Goal: Information Seeking & Learning: Find specific page/section

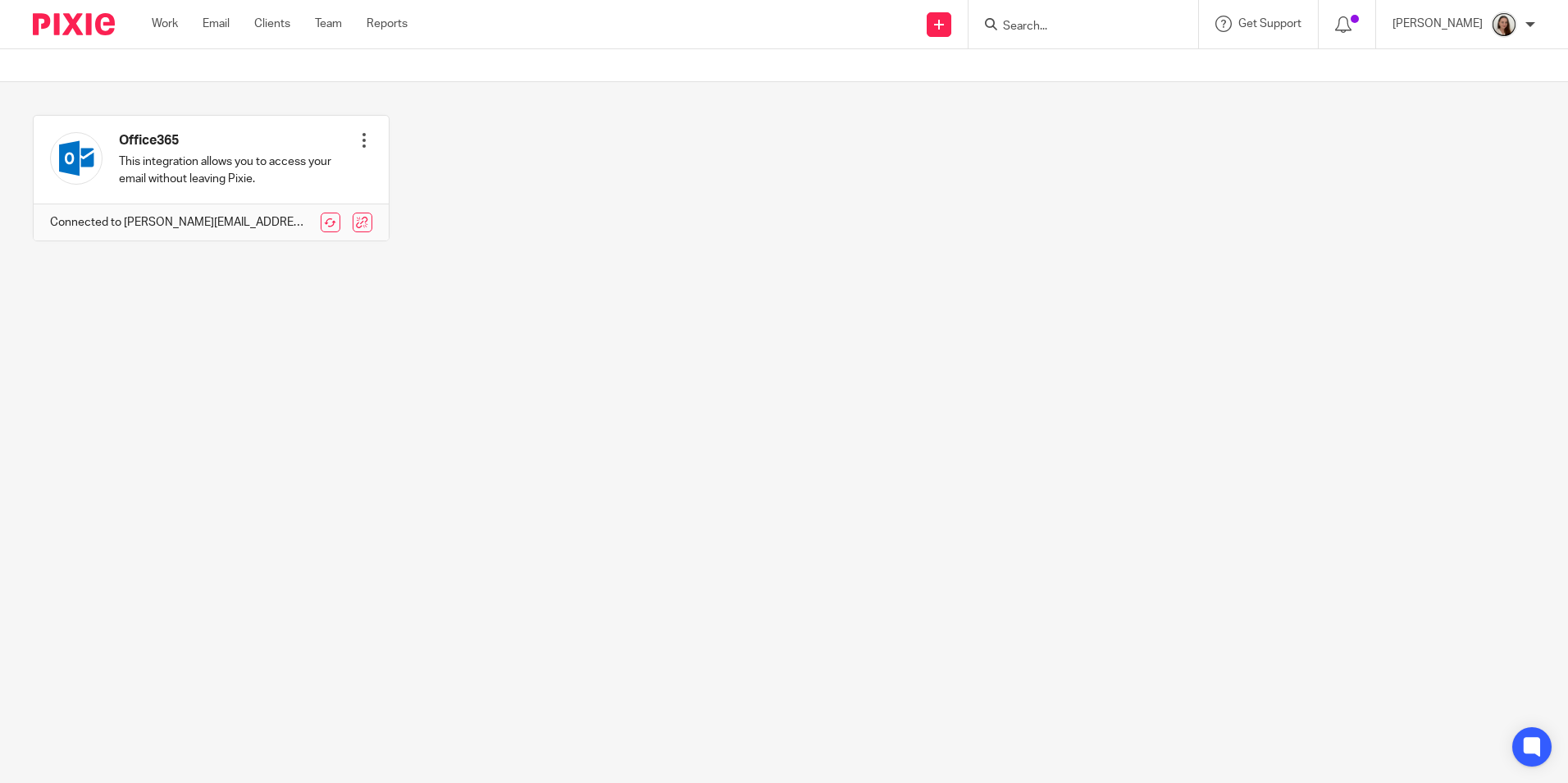
click at [1104, 27] on input "Search" at bounding box center [1074, 27] width 148 height 15
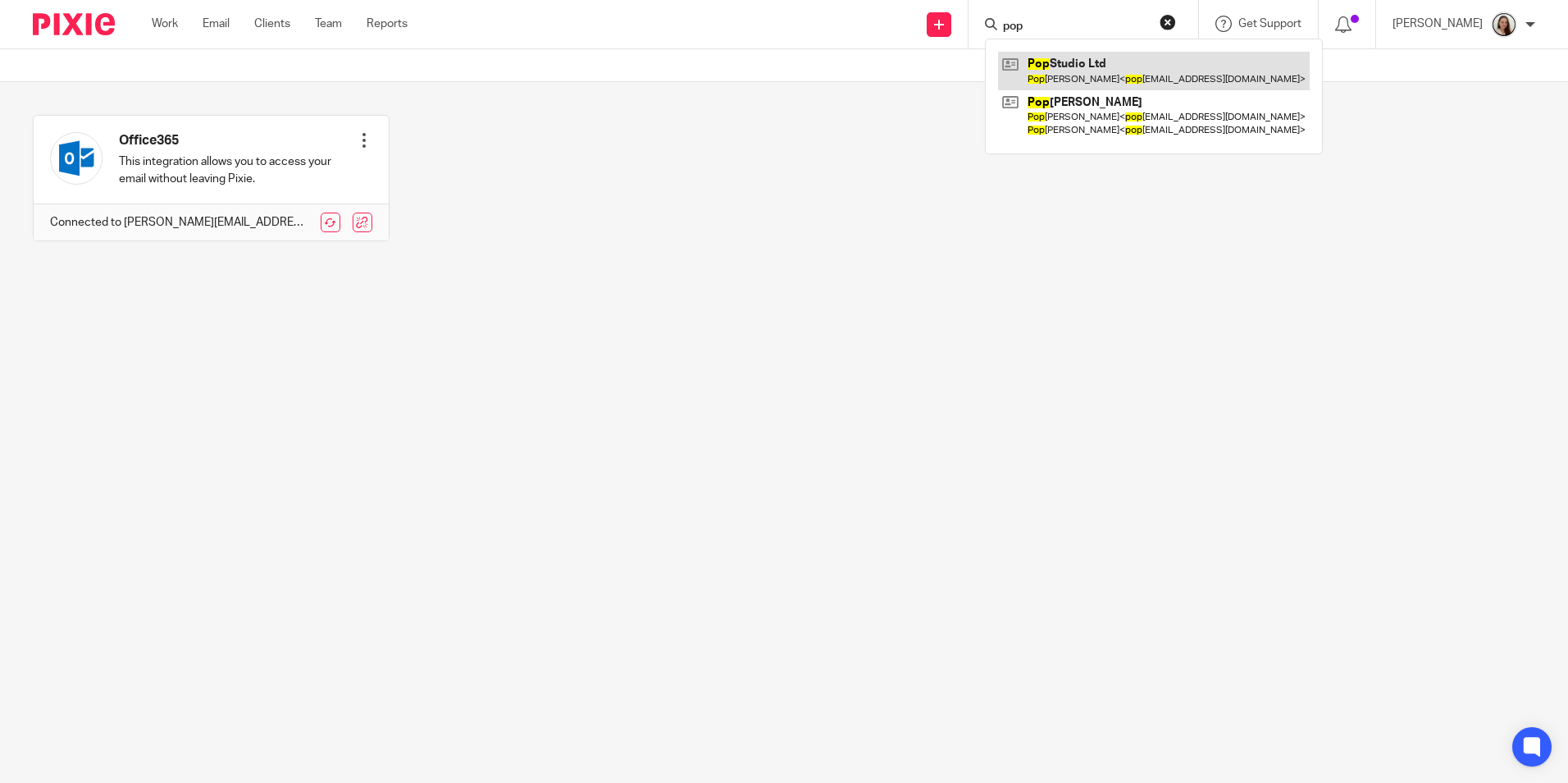
type input "pop"
click at [1134, 77] on link at bounding box center [1154, 70] width 312 height 38
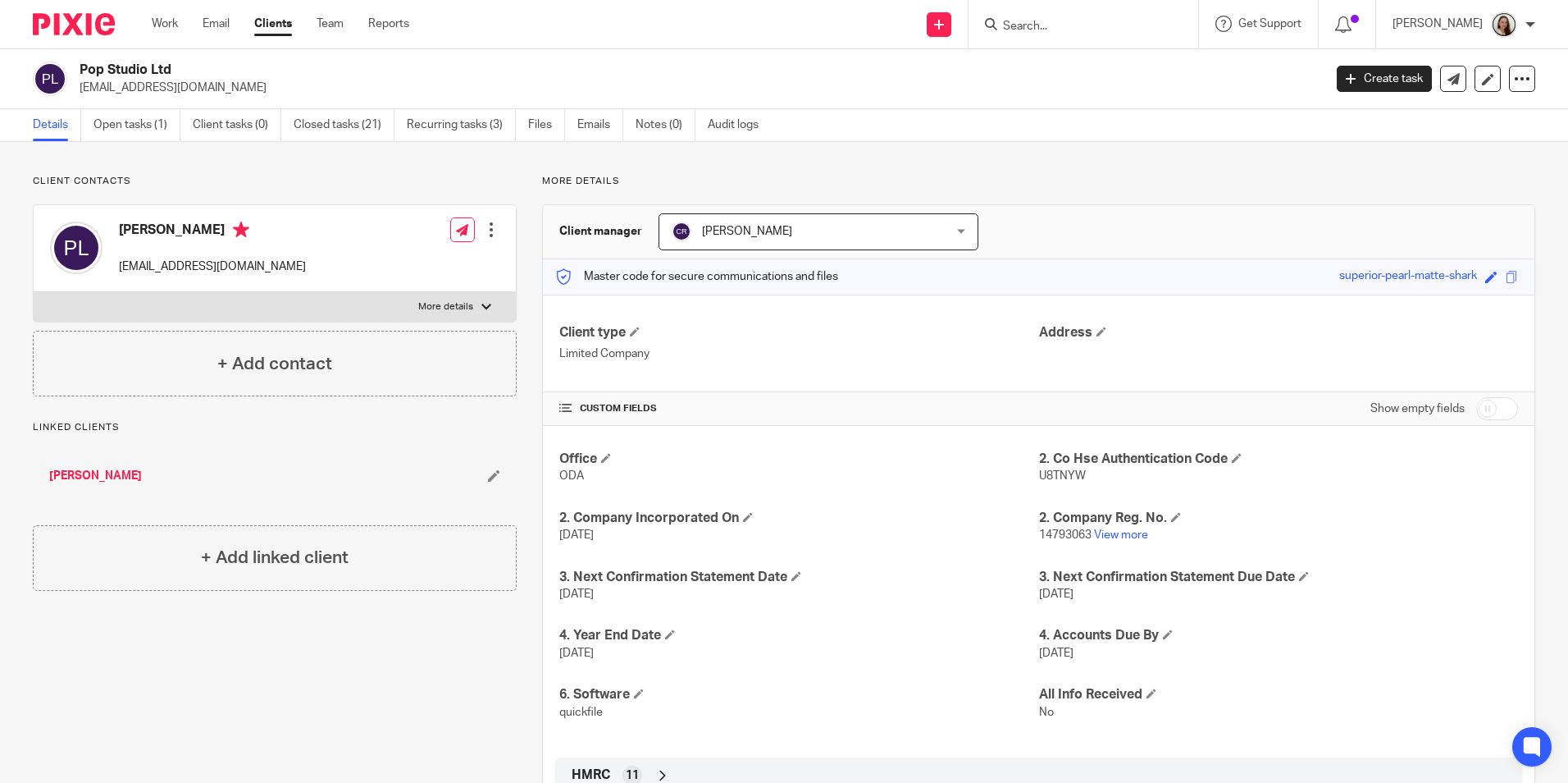
click at [1142, 22] on input "Search" at bounding box center [1074, 27] width 148 height 15
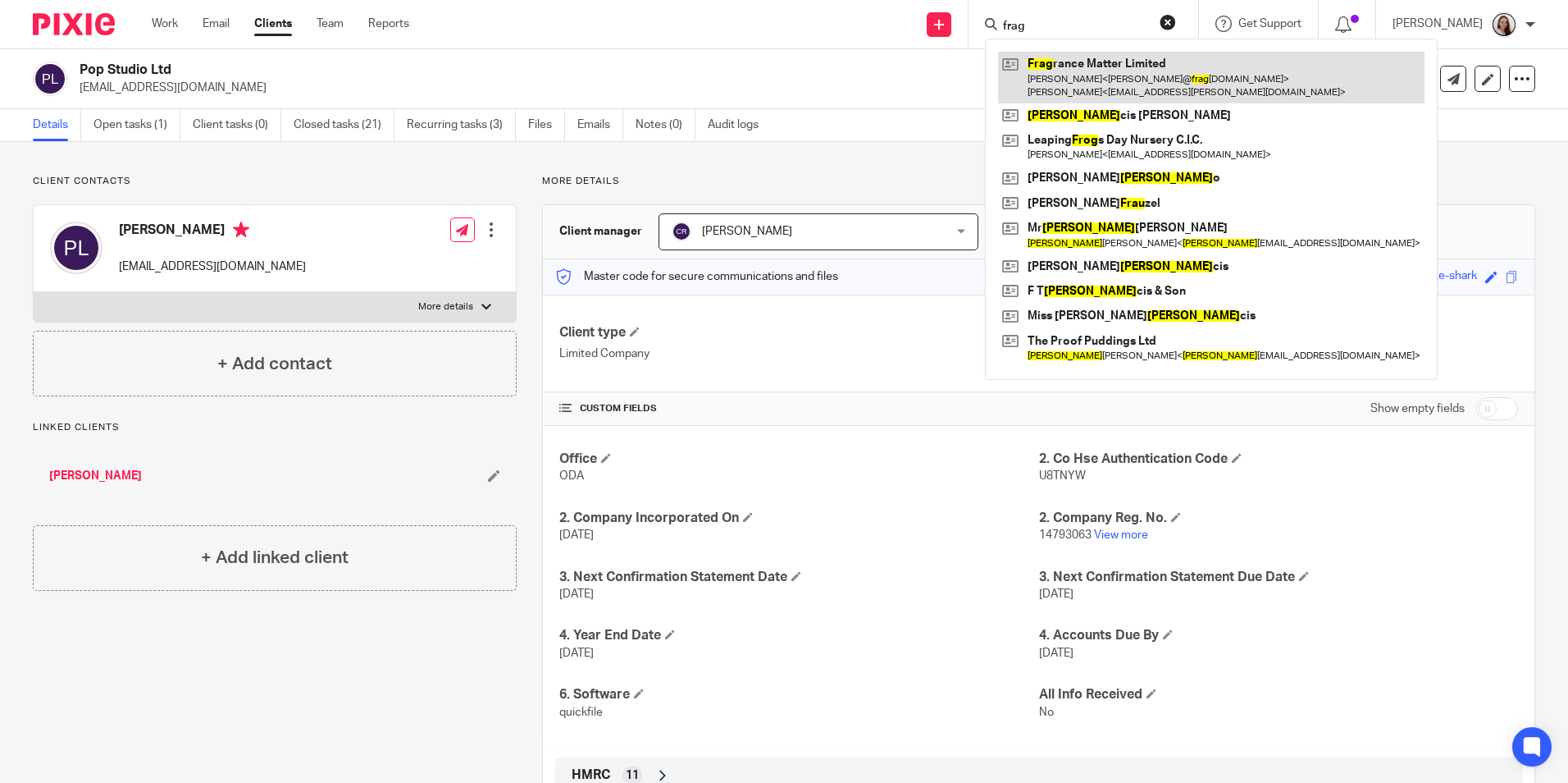
type input "frag"
click at [1137, 74] on link at bounding box center [1211, 76] width 427 height 50
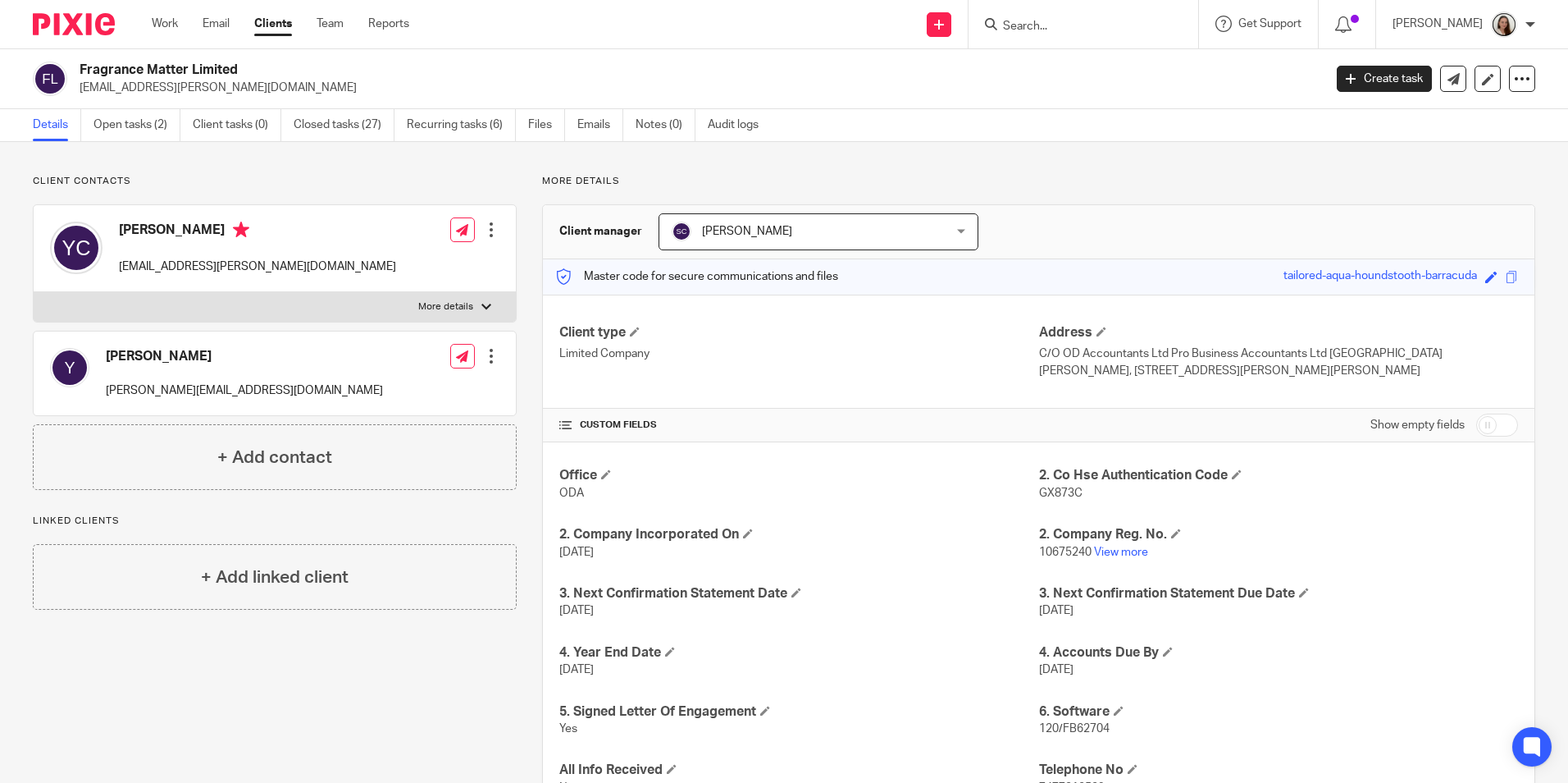
click at [1079, 27] on input "Search" at bounding box center [1074, 27] width 148 height 15
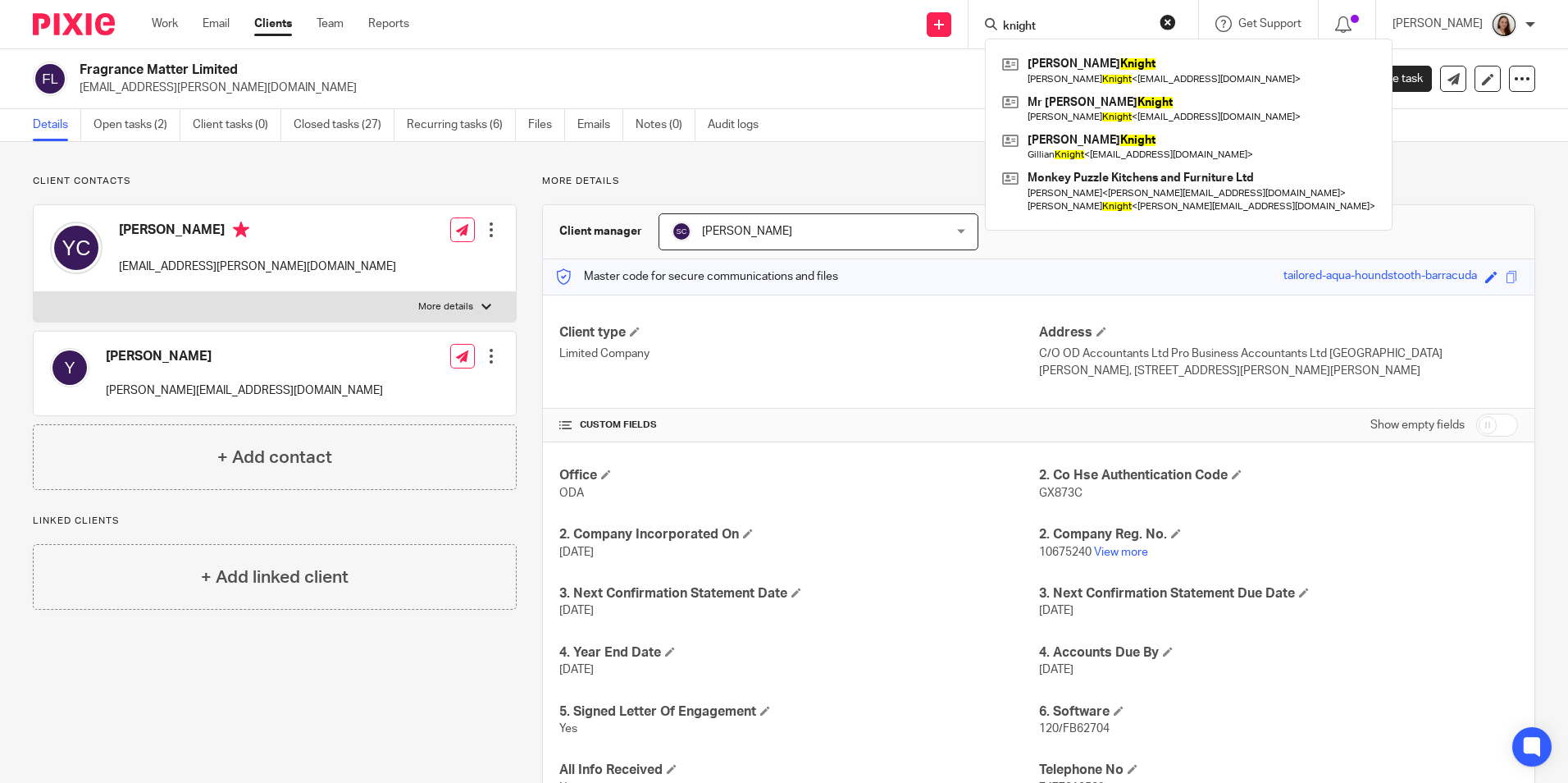
type input "knight"
drag, startPoint x: 1137, startPoint y: 17, endPoint x: 974, endPoint y: 6, distance: 163.4
click at [974, 6] on div "Send new email Create task Add client knight Mr Paul Knight Paul Knight < paulk…" at bounding box center [1001, 24] width 1134 height 49
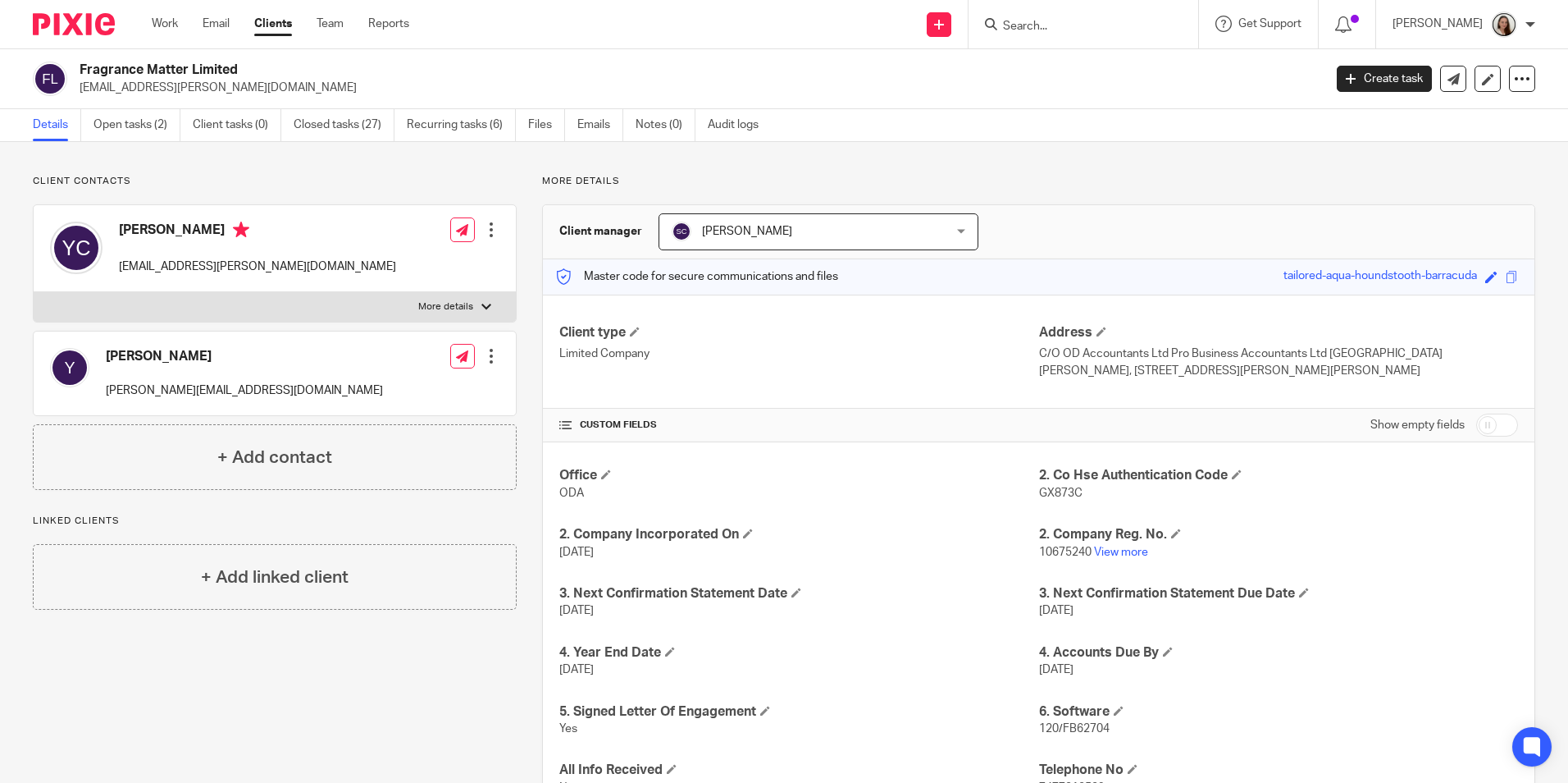
click at [1035, 21] on input "Search" at bounding box center [1074, 27] width 148 height 15
type input "rmw"
click at [287, 29] on link "Clients" at bounding box center [272, 24] width 38 height 17
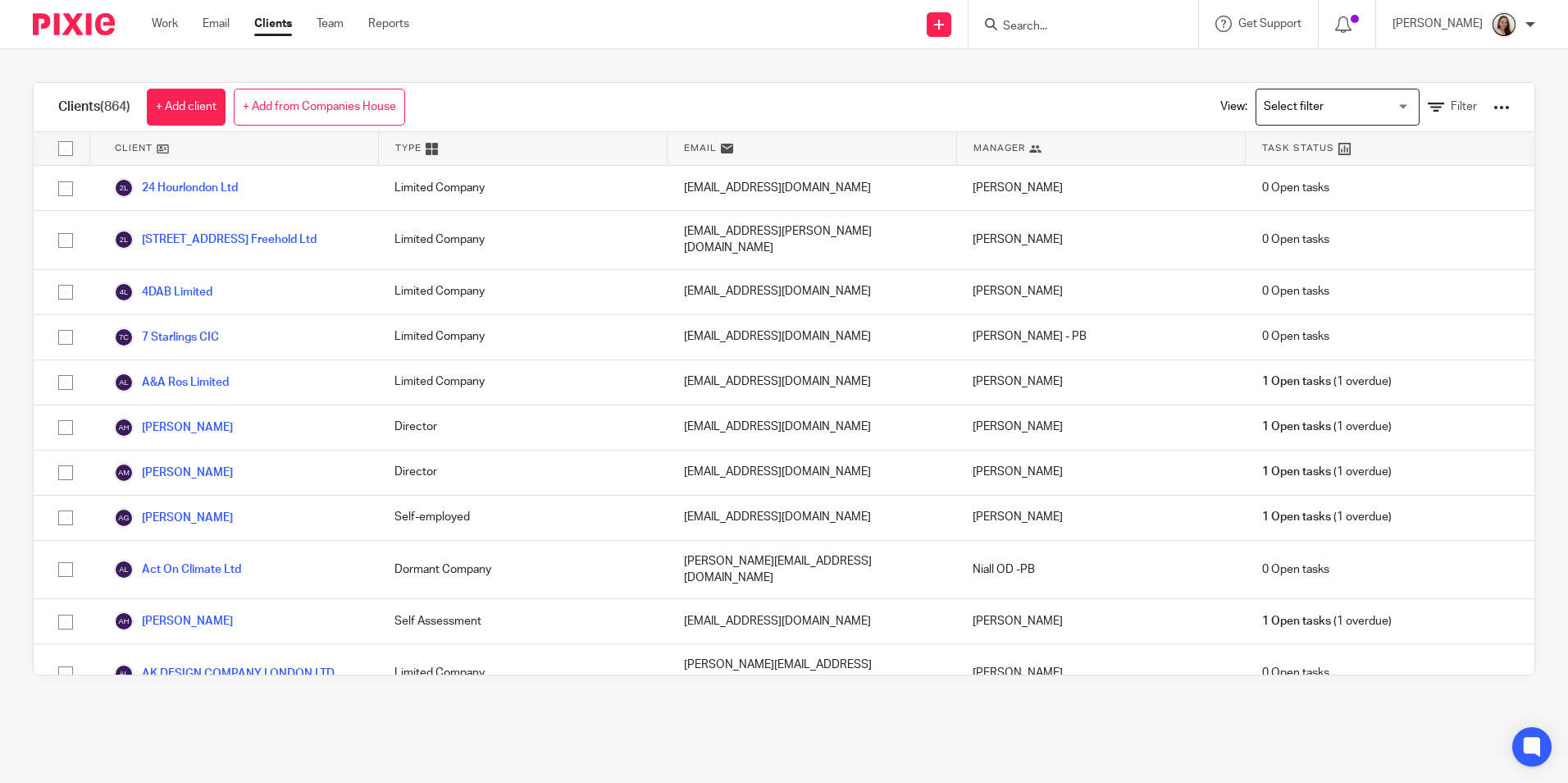
click at [1108, 24] on input "Search" at bounding box center [1074, 27] width 148 height 15
click at [1455, 98] on div "View: Loading... Filter" at bounding box center [1352, 106] width 314 height 49
click at [1451, 103] on span "Filter" at bounding box center [1463, 106] width 27 height 12
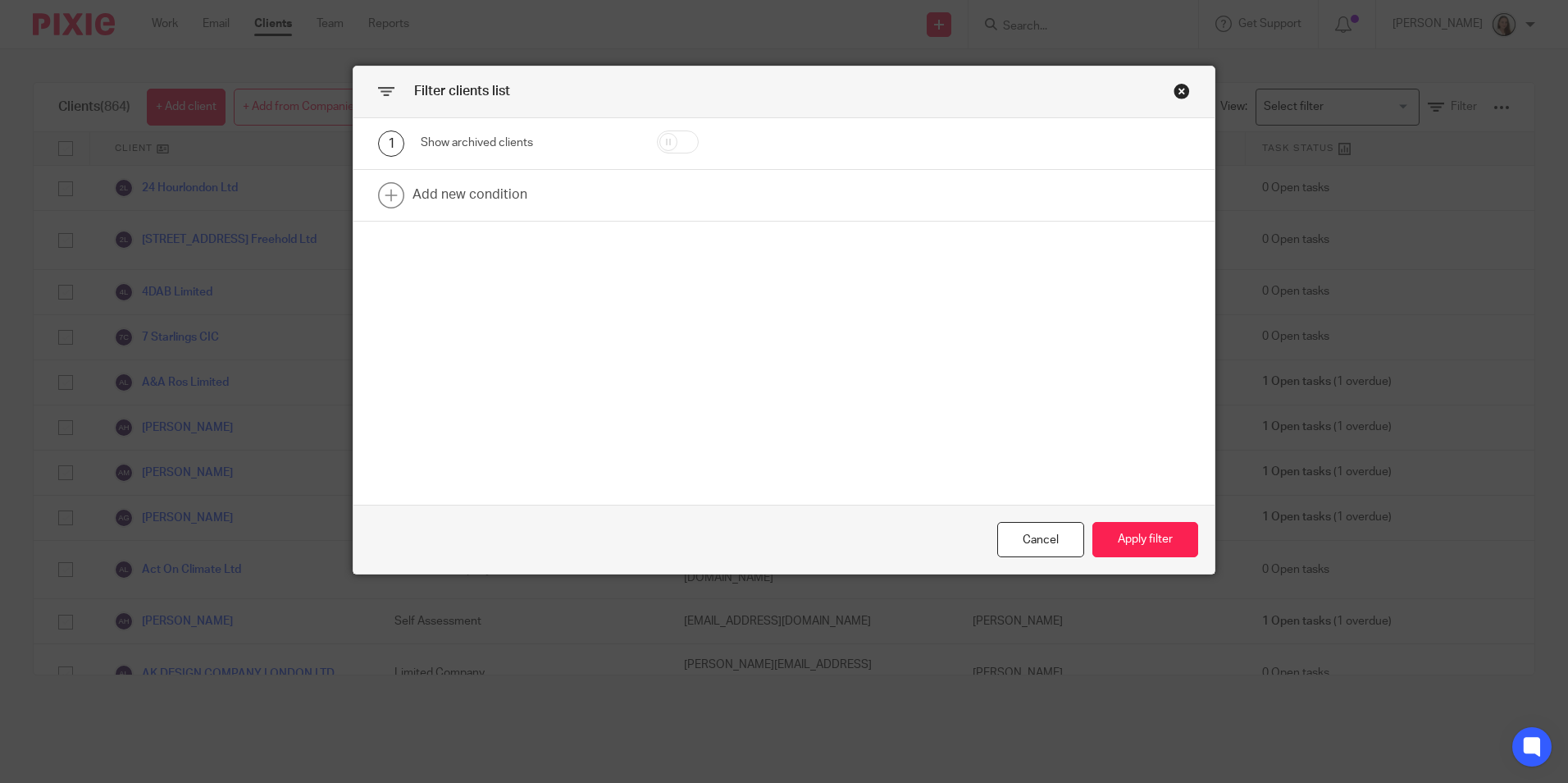
click at [659, 142] on input "checkbox" at bounding box center [678, 141] width 42 height 23
checkbox input "true"
click at [566, 196] on link at bounding box center [784, 195] width 861 height 50
drag, startPoint x: 477, startPoint y: 209, endPoint x: 486, endPoint y: 237, distance: 29.4
click at [477, 208] on div "Field" at bounding box center [513, 200] width 158 height 35
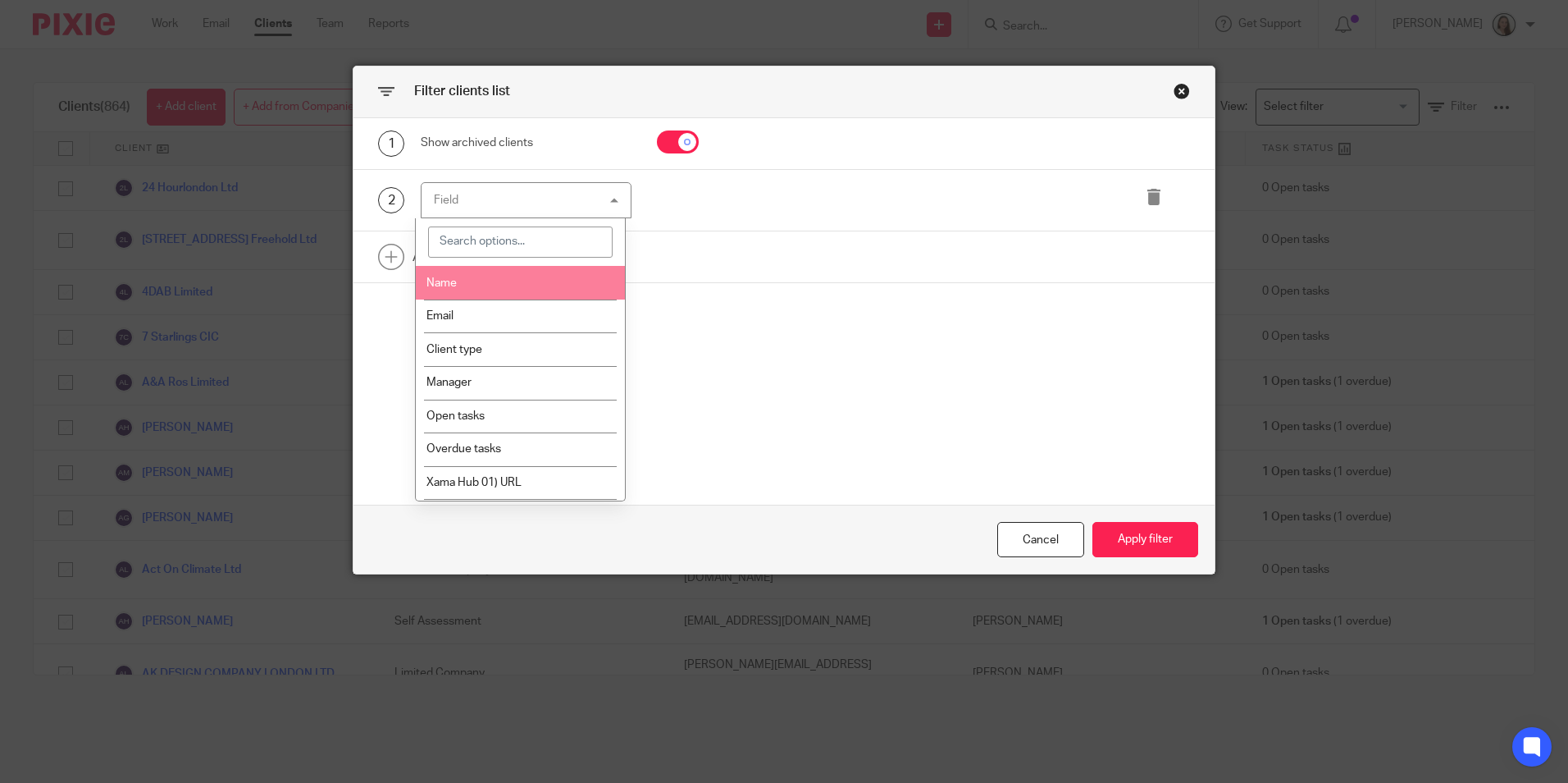
click at [475, 283] on li "Name" at bounding box center [520, 283] width 209 height 34
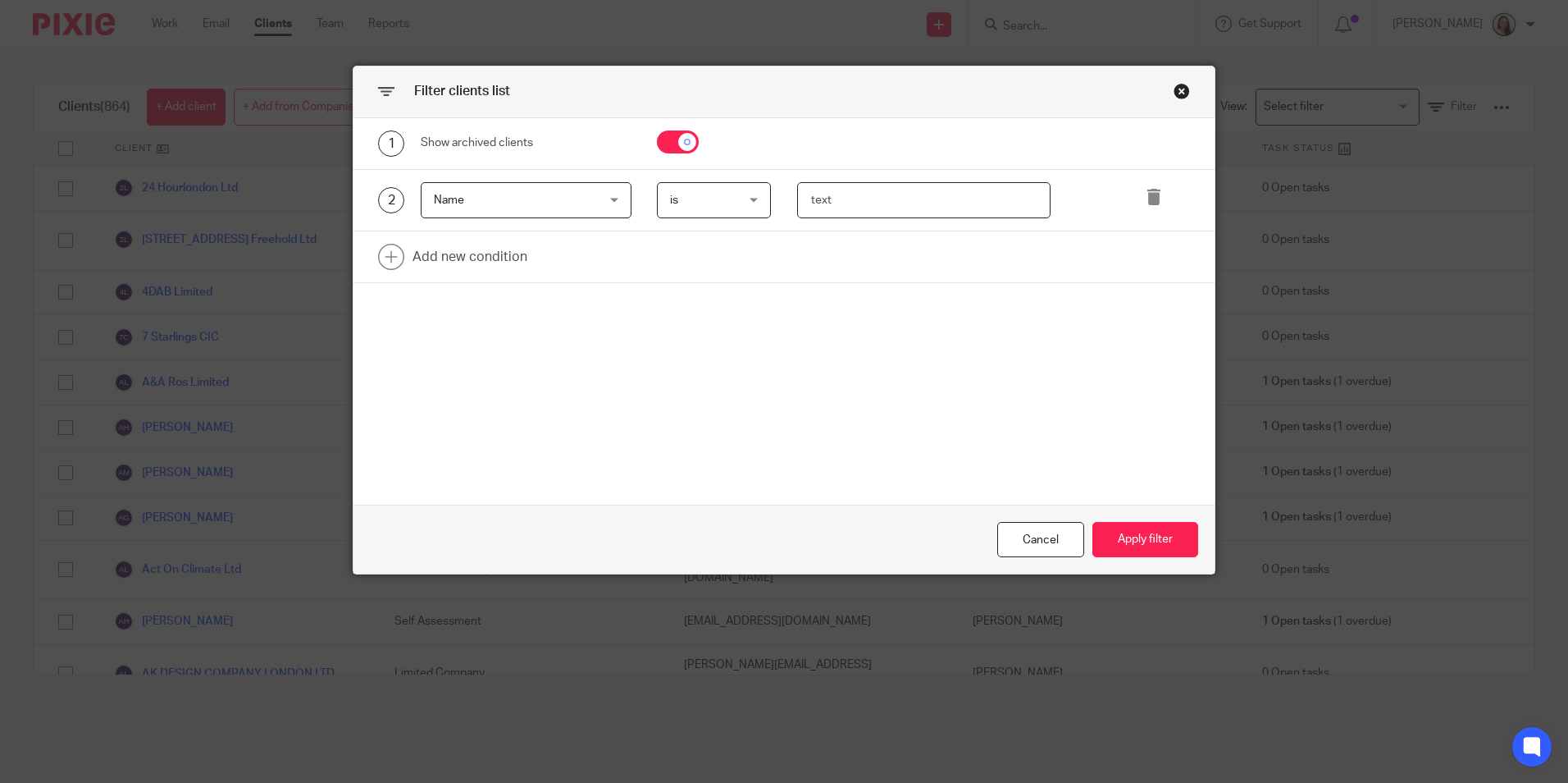
click at [806, 206] on input "text" at bounding box center [924, 200] width 253 height 37
drag, startPoint x: 936, startPoint y: 196, endPoint x: 874, endPoint y: 212, distance: 64.0
click at [874, 212] on input "RMW Knight Chartered" at bounding box center [924, 200] width 253 height 37
type input "RMW Knight"
click at [1160, 536] on button "Apply filter" at bounding box center [1144, 539] width 106 height 35
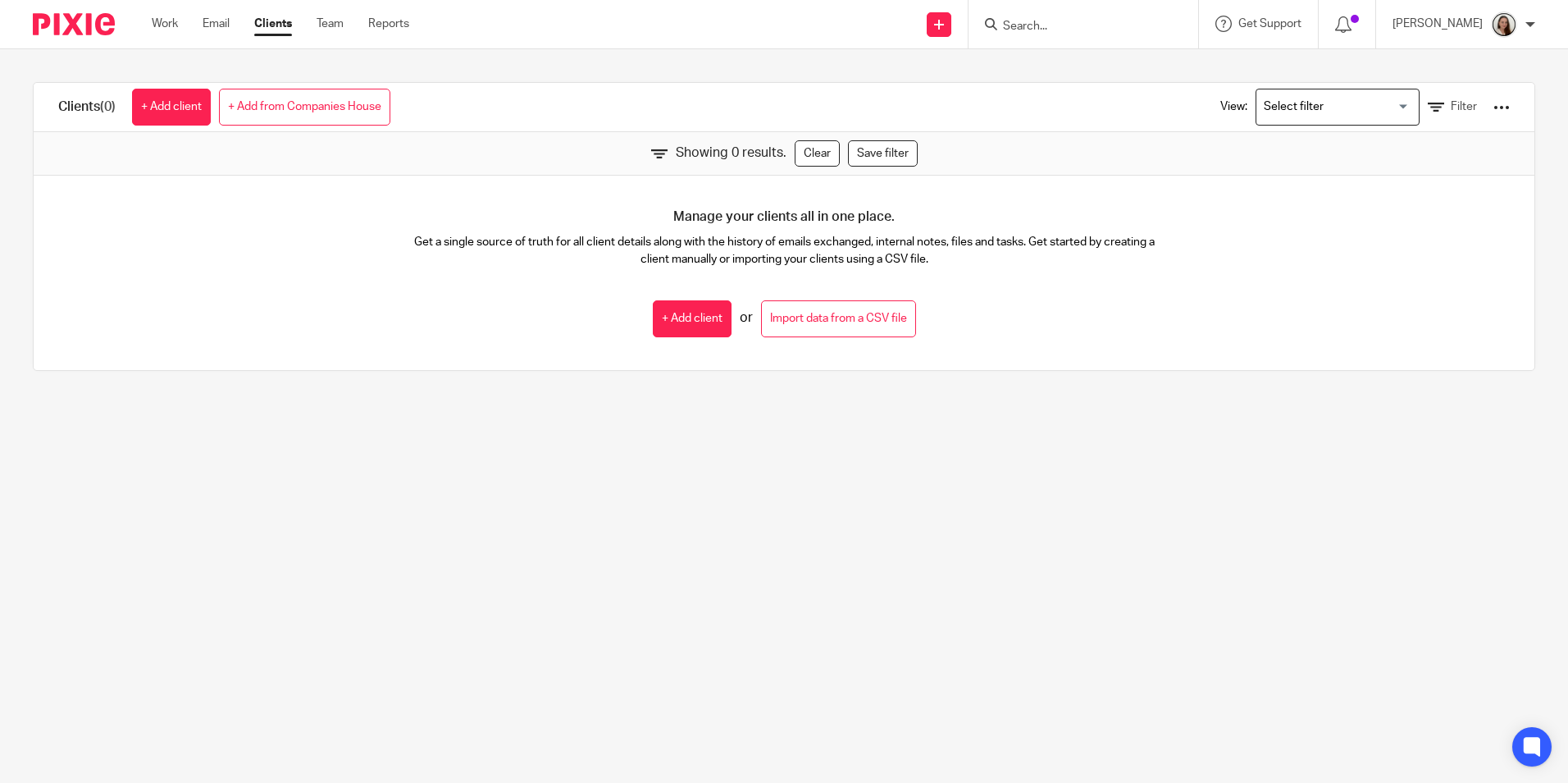
click at [371, 428] on main "Clients (0) + Add client + Add from Companies House View: Loading... Filter Sho…" at bounding box center [784, 391] width 1568 height 783
click at [1075, 23] on input "Search" at bounding box center [1074, 27] width 148 height 15
type input "loaf"
click at [1414, 96] on div "View: Loading... Filter" at bounding box center [1352, 106] width 314 height 49
click at [1428, 104] on icon at bounding box center [1436, 107] width 17 height 17
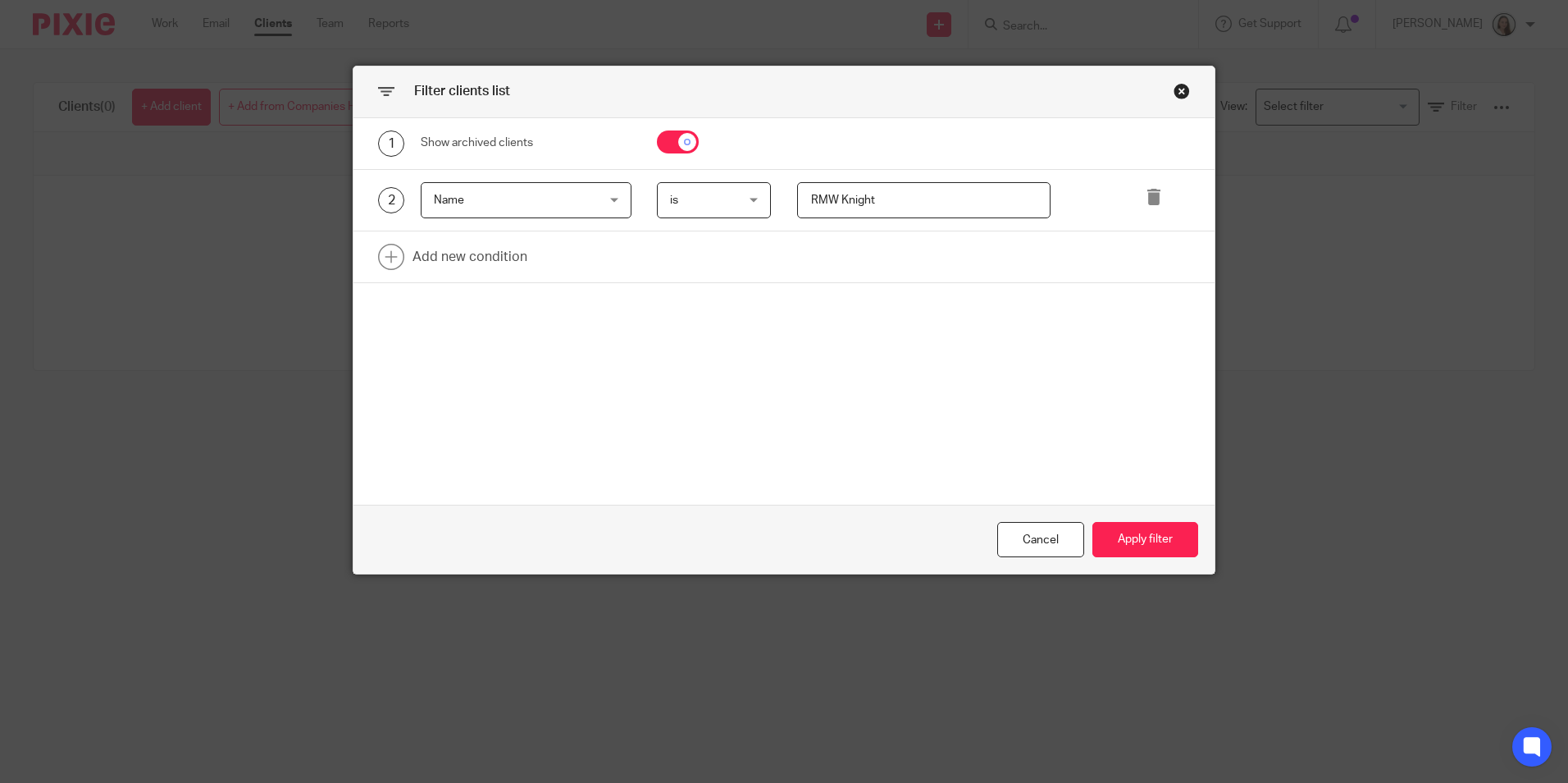
drag, startPoint x: 878, startPoint y: 202, endPoint x: 653, endPoint y: 186, distance: 225.6
click at [693, 204] on div "2 Name Name Name Email Client type Manager Open tasks Overdue tasks Xama Hub 01…" at bounding box center [771, 200] width 837 height 37
type input "loaf"
click at [1142, 551] on button "Apply filter" at bounding box center [1144, 539] width 106 height 35
click at [1161, 532] on button "Apply filter" at bounding box center [1144, 539] width 106 height 35
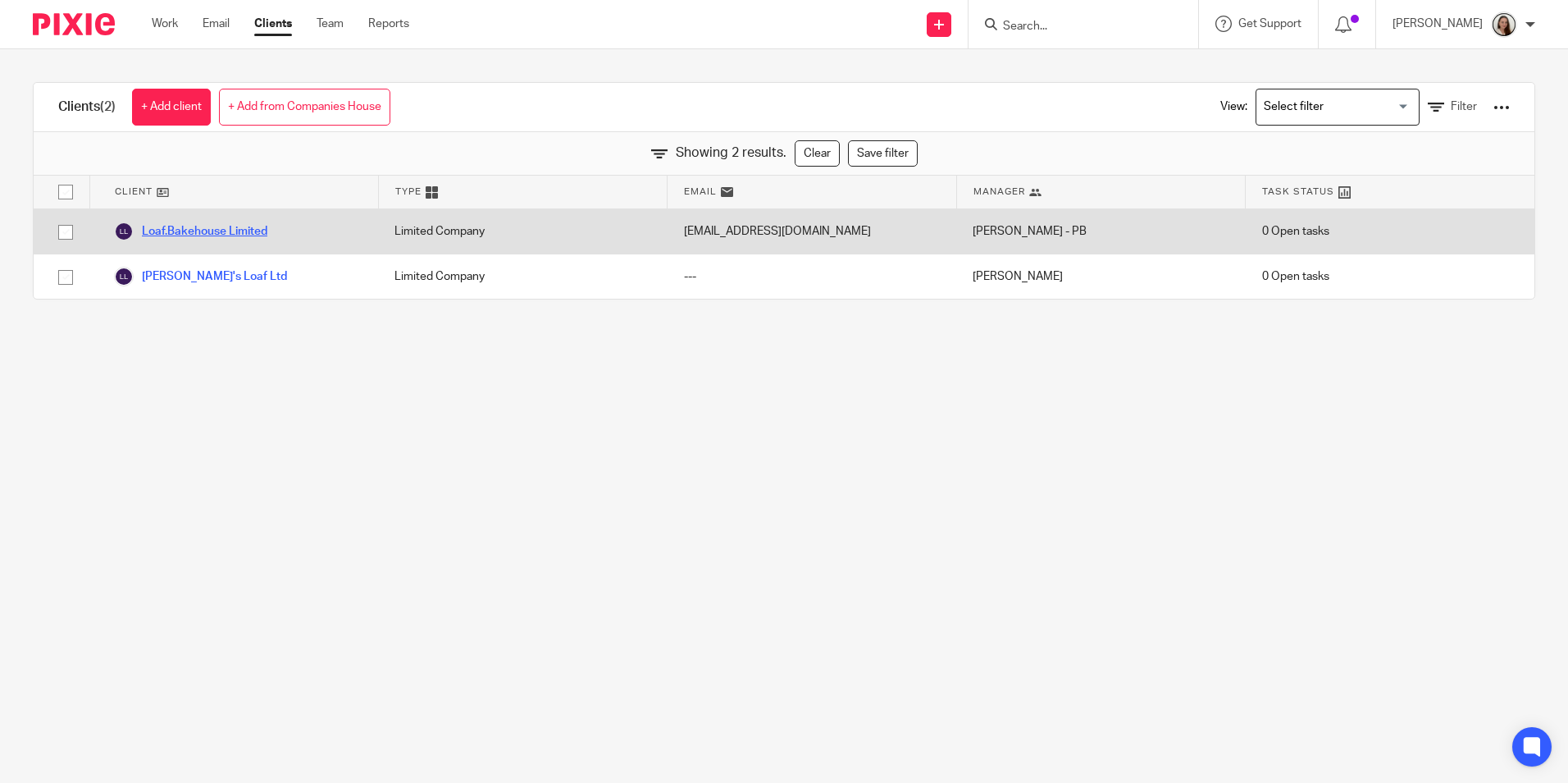
click at [236, 224] on link "Loaf.Bakehouse Limited" at bounding box center [190, 230] width 153 height 19
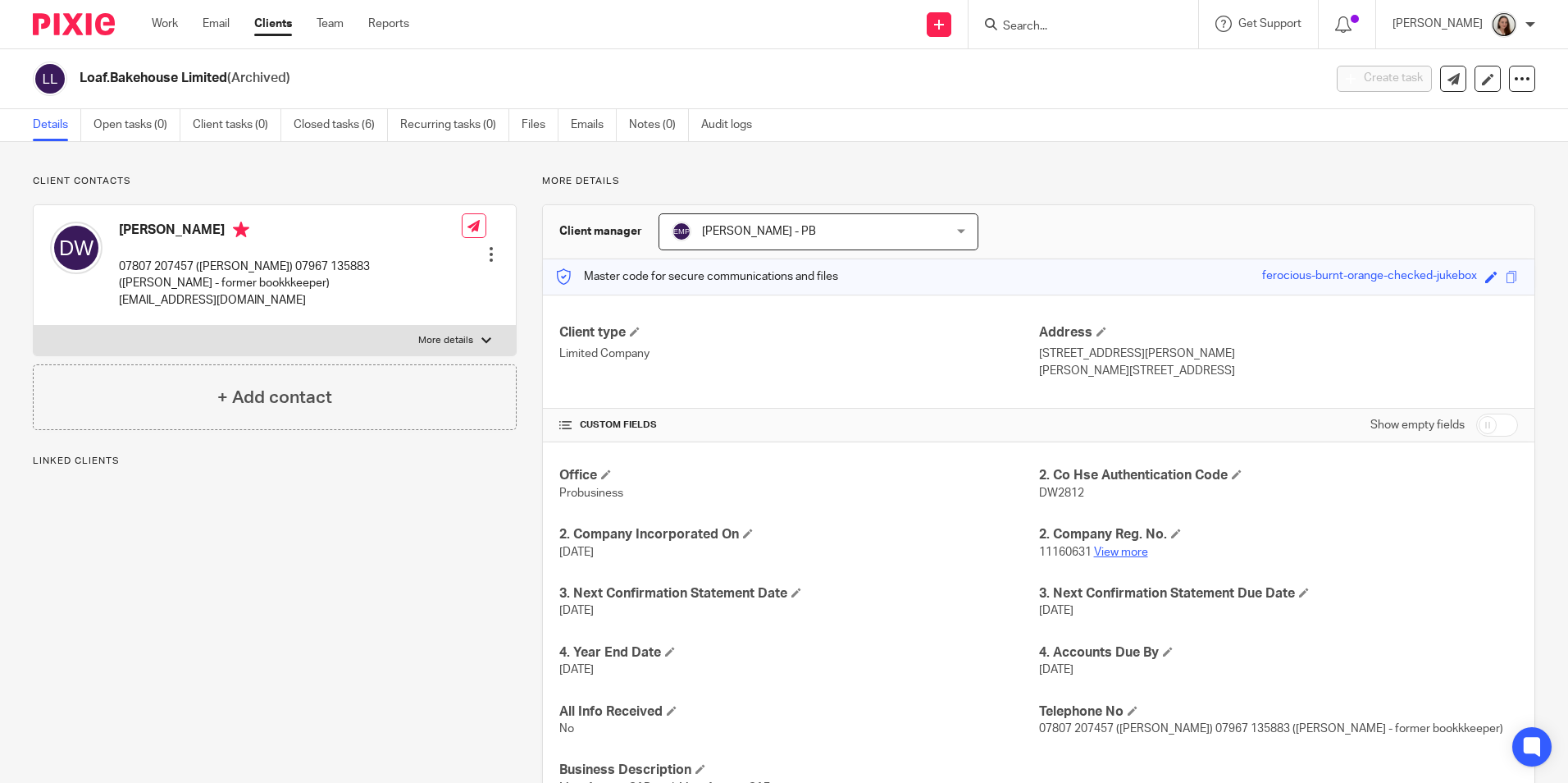
click at [1114, 550] on link "View more" at bounding box center [1120, 552] width 54 height 12
click at [584, 122] on link "Emails" at bounding box center [594, 125] width 46 height 32
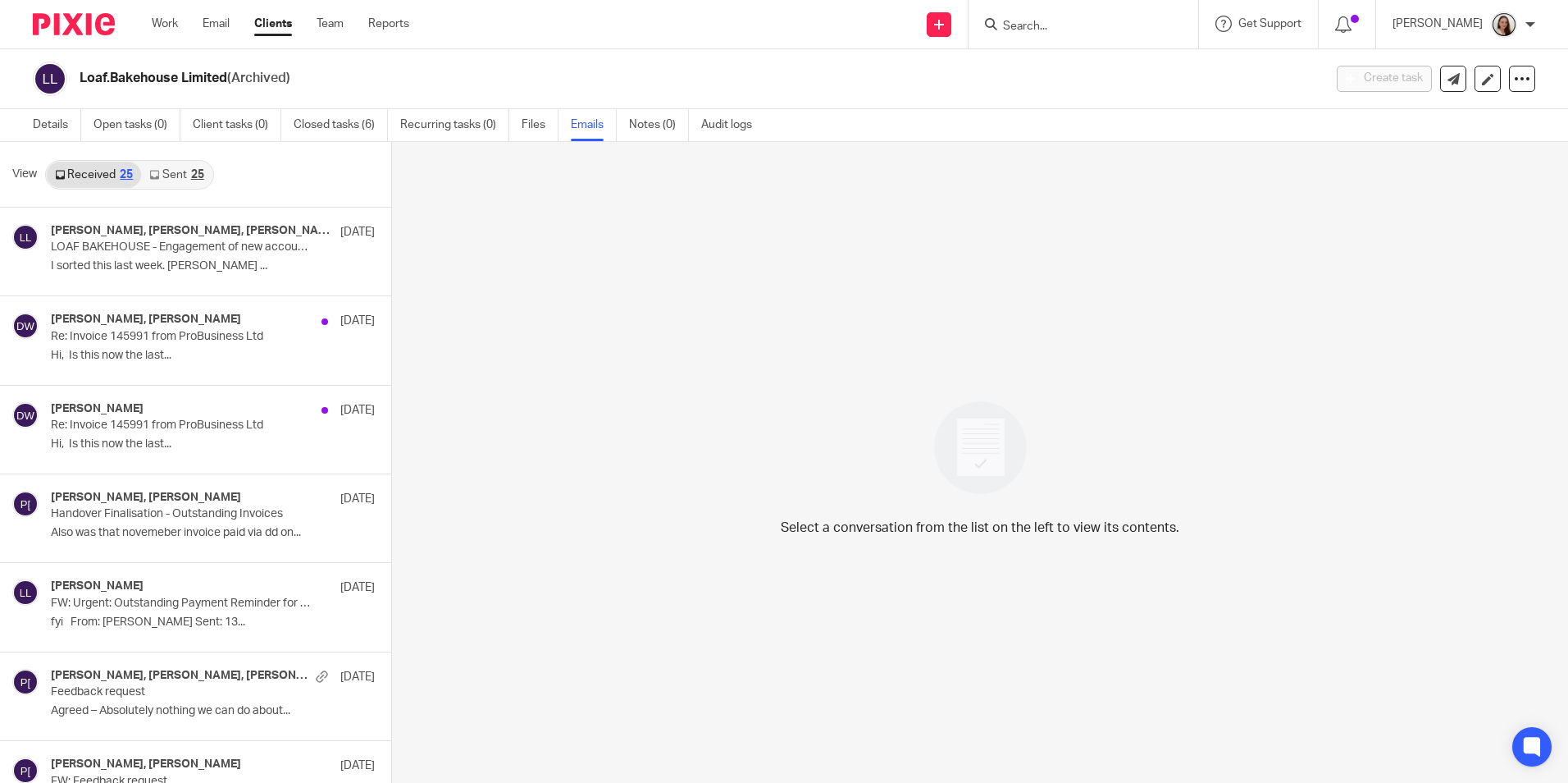
click at [190, 166] on link "Sent 25" at bounding box center [176, 174] width 71 height 27
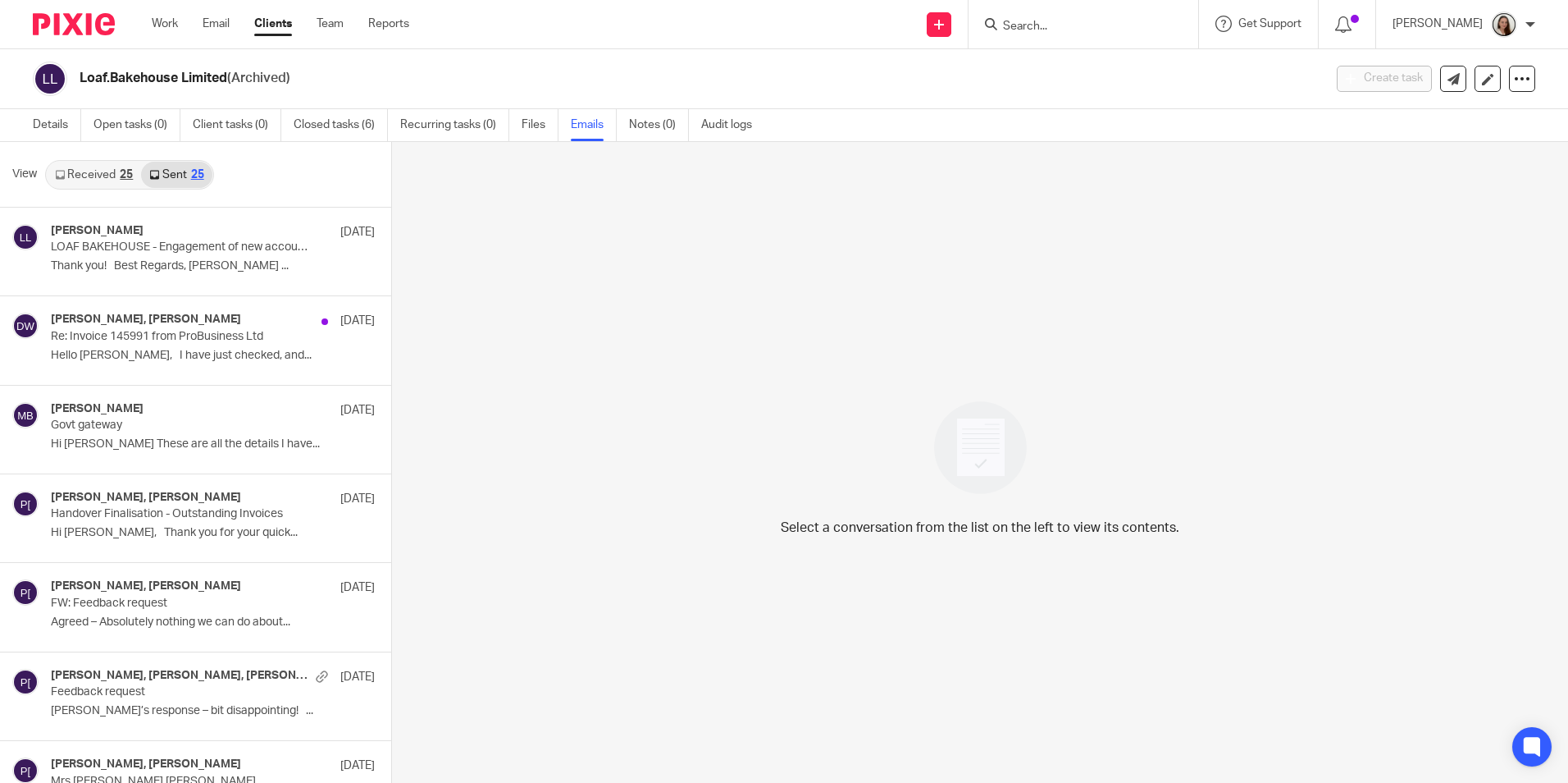
scroll to position [3, 0]
click at [102, 258] on p "Thank you! Best Regards, Erik ..." at bounding box center [187, 263] width 274 height 14
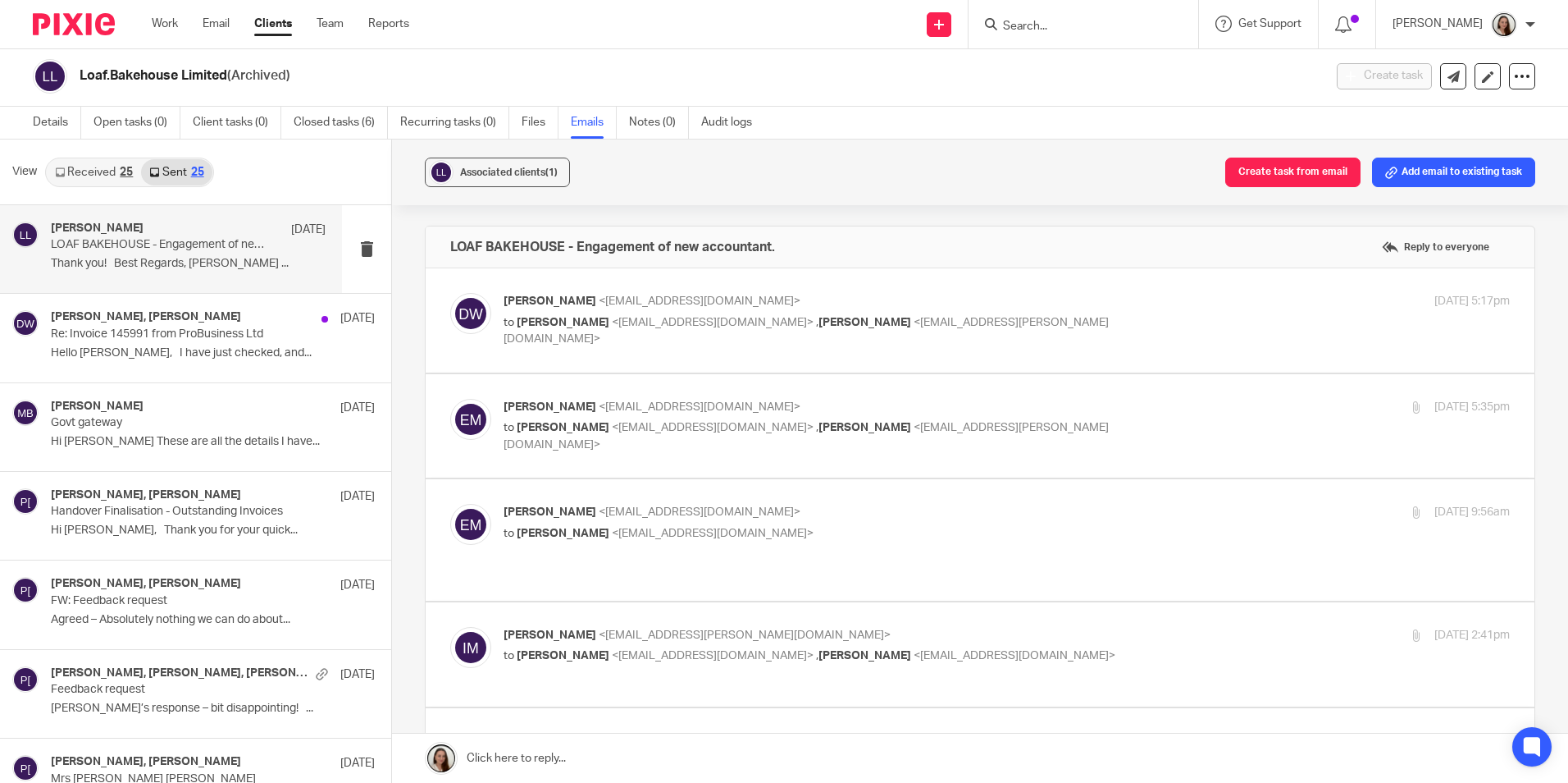
scroll to position [0, 0]
click at [869, 291] on label at bounding box center [980, 319] width 1108 height 104
click at [450, 292] on input "checkbox" at bounding box center [450, 292] width 1 height 1
checkbox input "true"
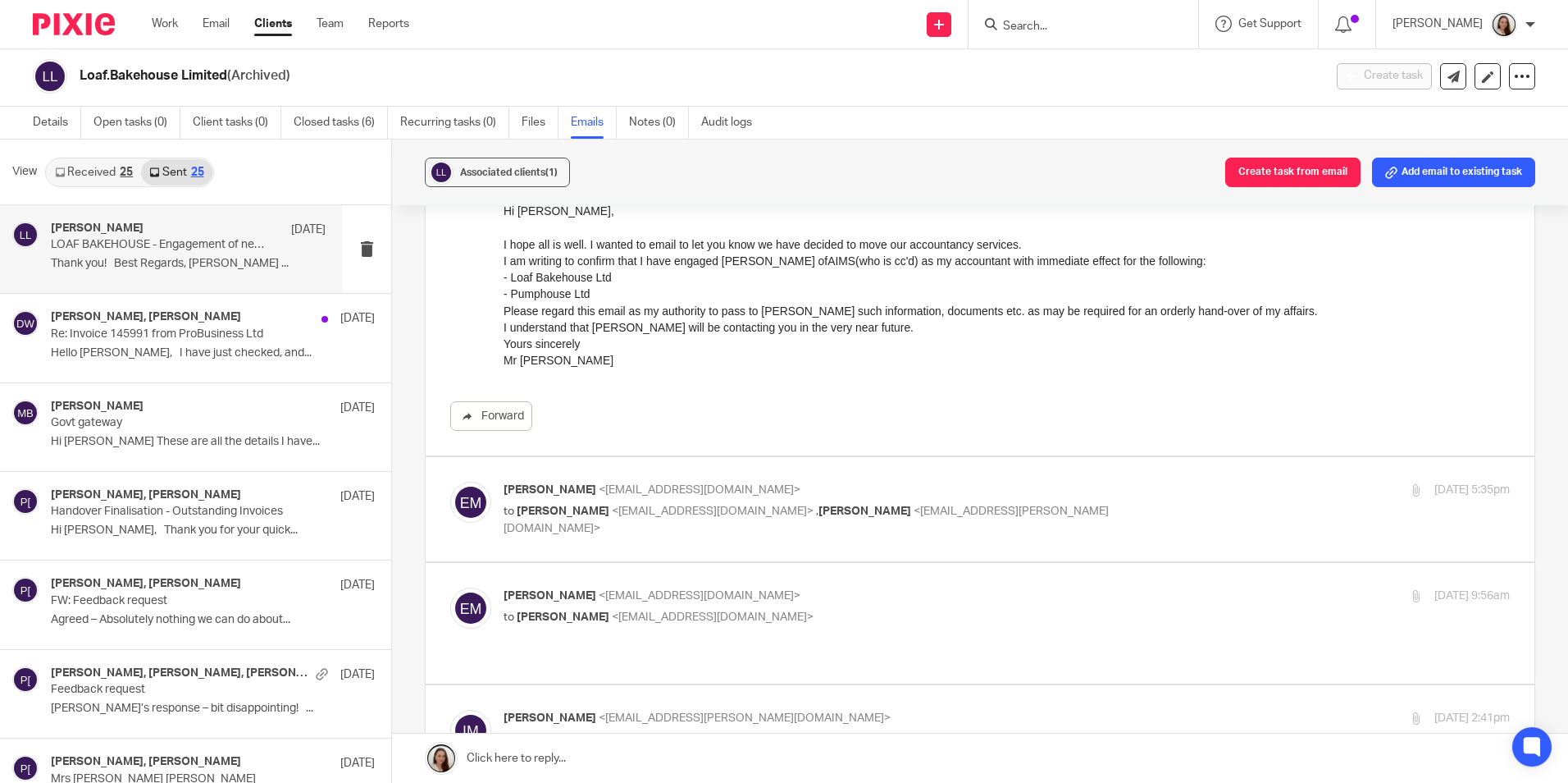
scroll to position [328, 0]
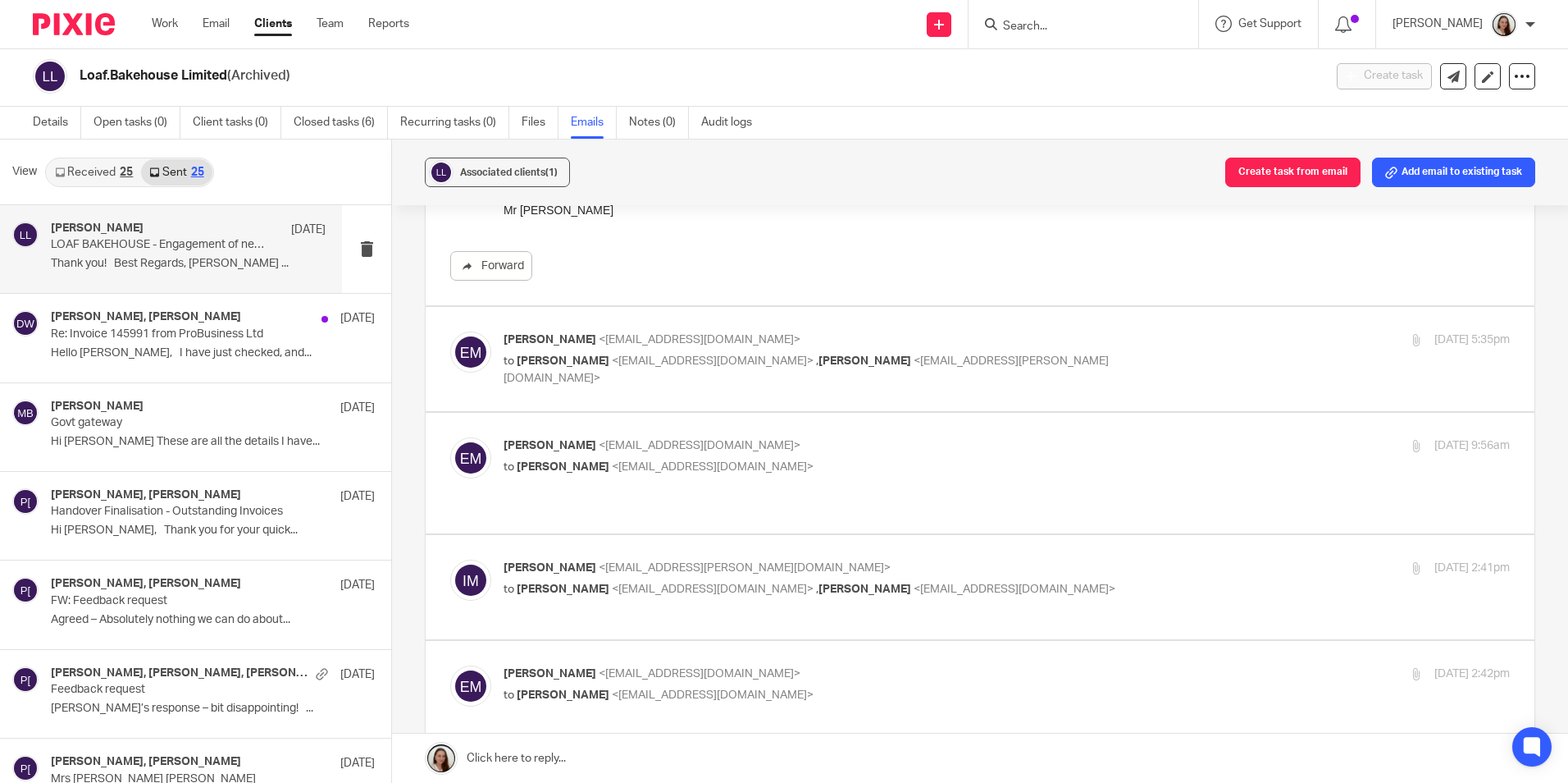
click at [759, 393] on label at bounding box center [980, 358] width 1108 height 104
click at [450, 331] on input "checkbox" at bounding box center [450, 330] width 1 height 1
checkbox input "true"
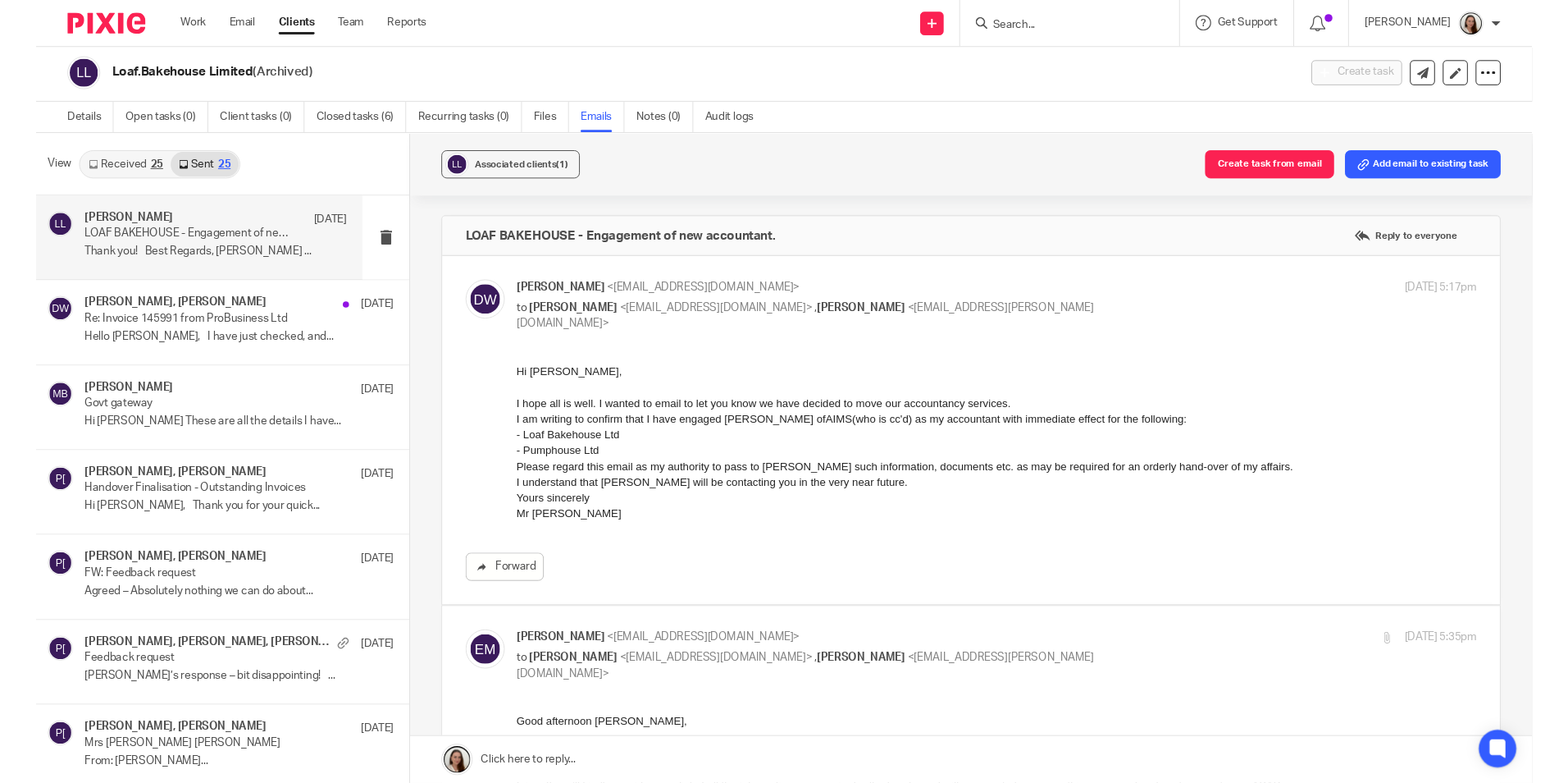
scroll to position [3, 0]
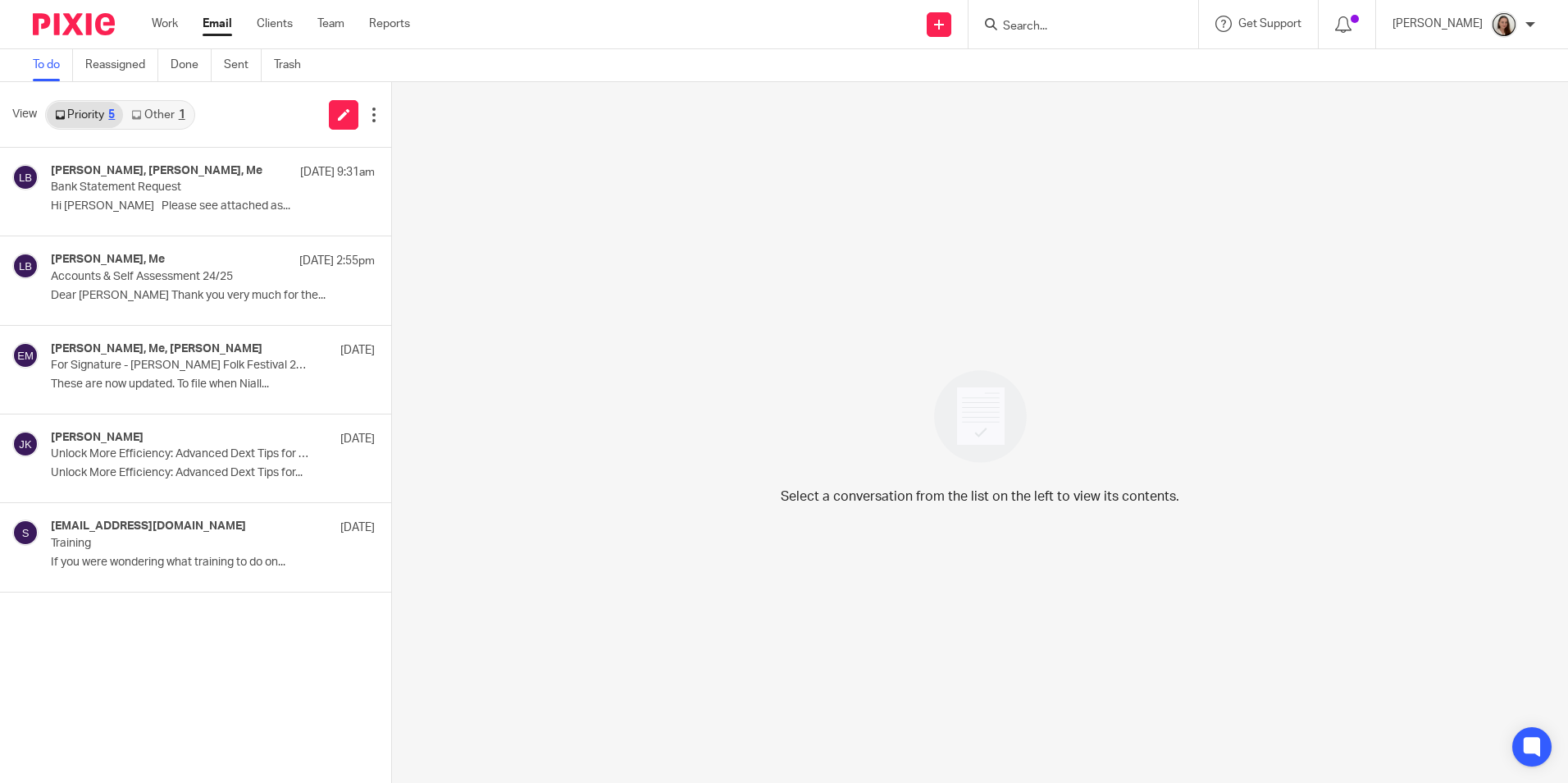
click at [211, 28] on link "Email" at bounding box center [217, 24] width 29 height 17
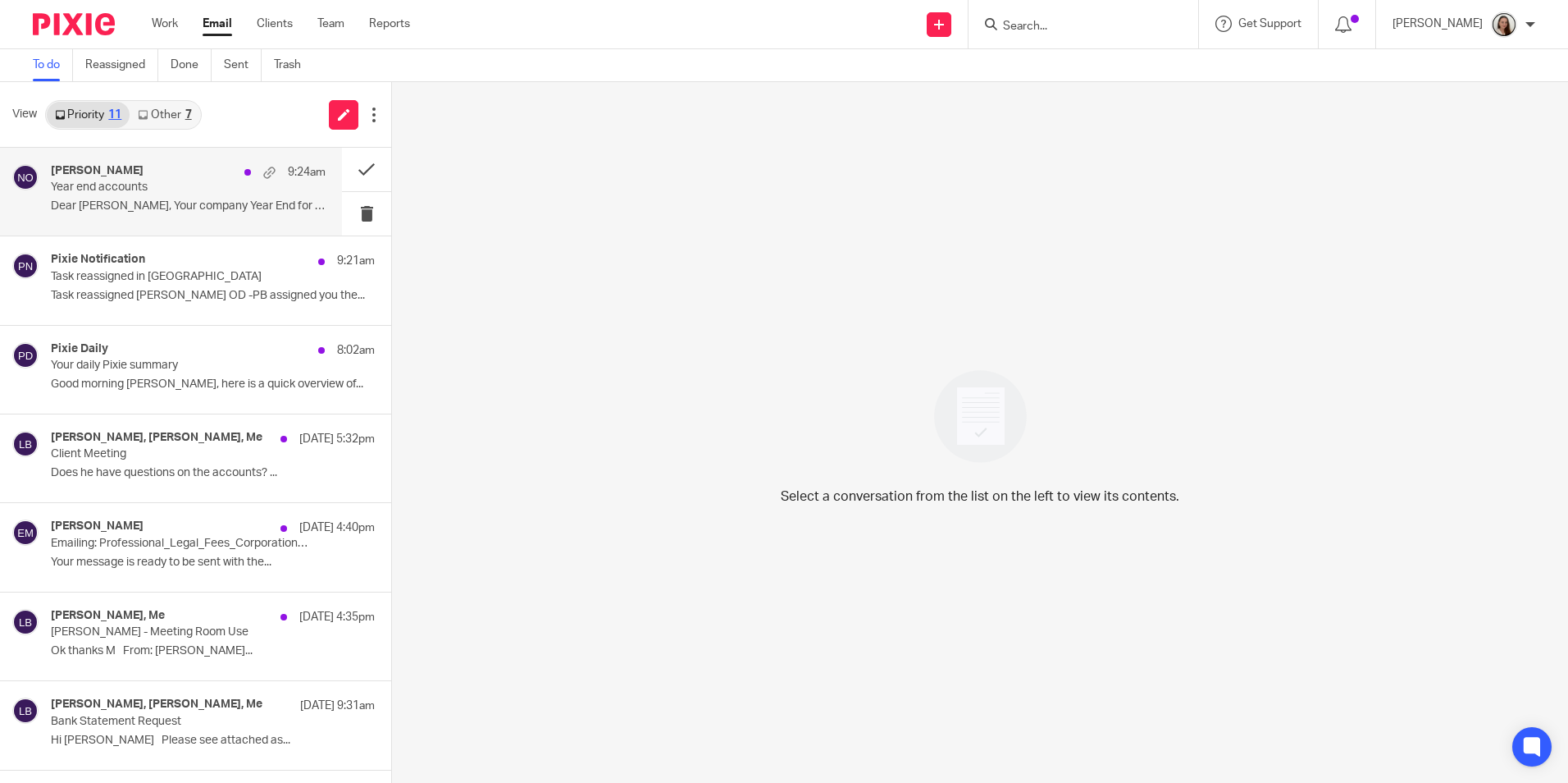
drag, startPoint x: 165, startPoint y: 182, endPoint x: 200, endPoint y: 186, distance: 35.2
click at [165, 183] on p "Year end accounts" at bounding box center [160, 187] width 219 height 14
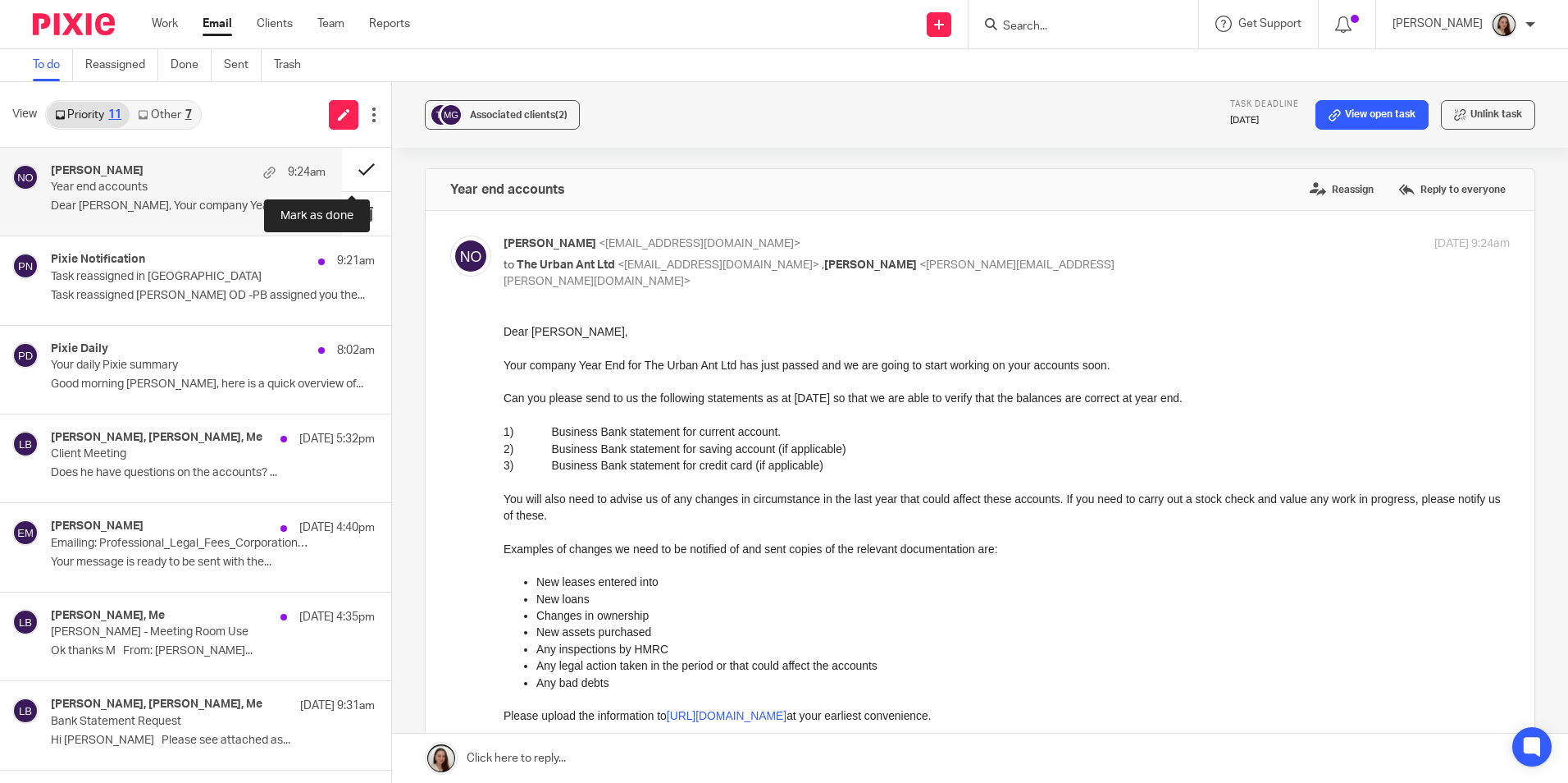
click at [350, 163] on button at bounding box center [367, 169] width 50 height 43
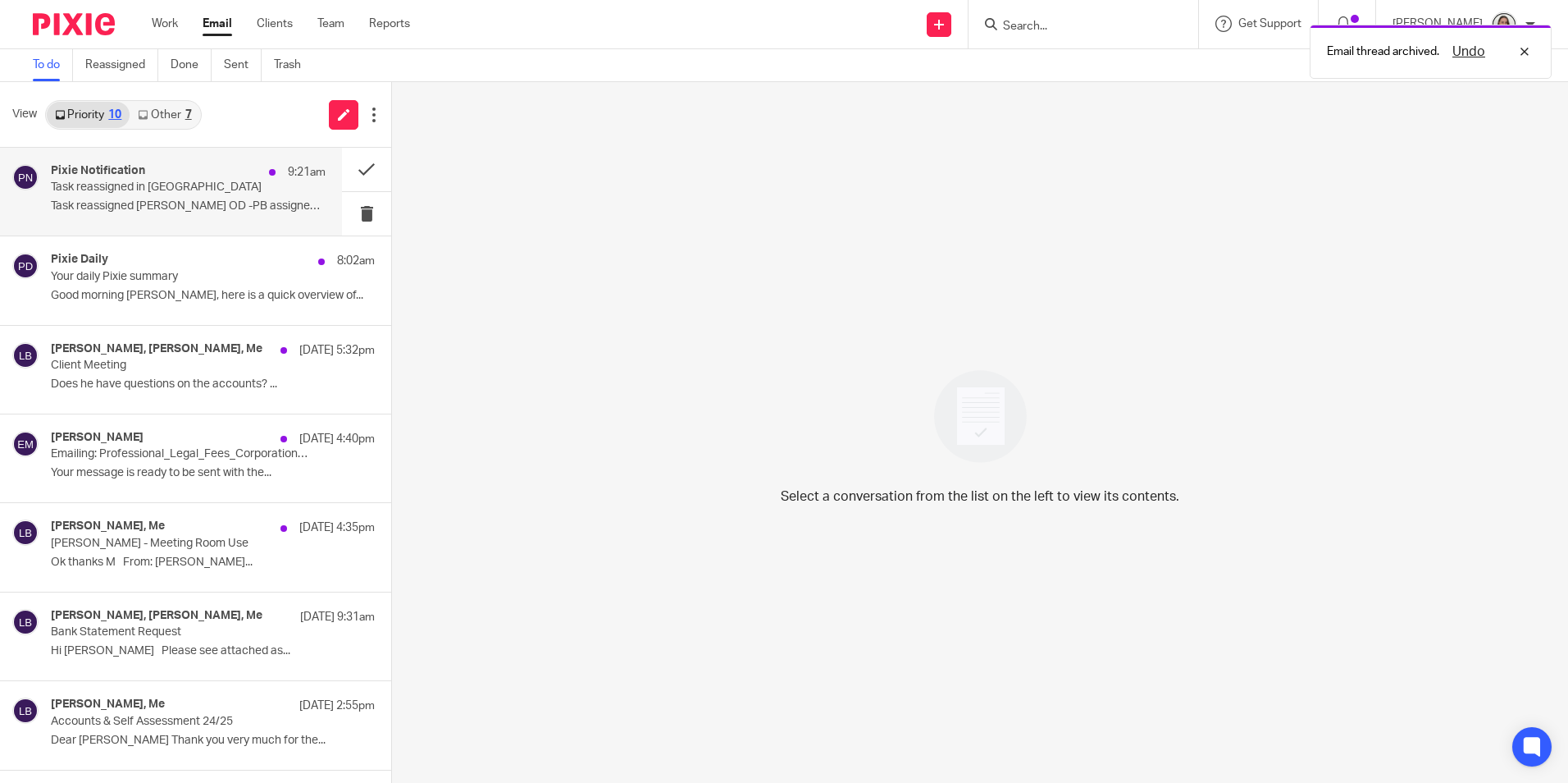
click at [131, 187] on p "Task reassigned in [GEOGRAPHIC_DATA]" at bounding box center [160, 187] width 219 height 14
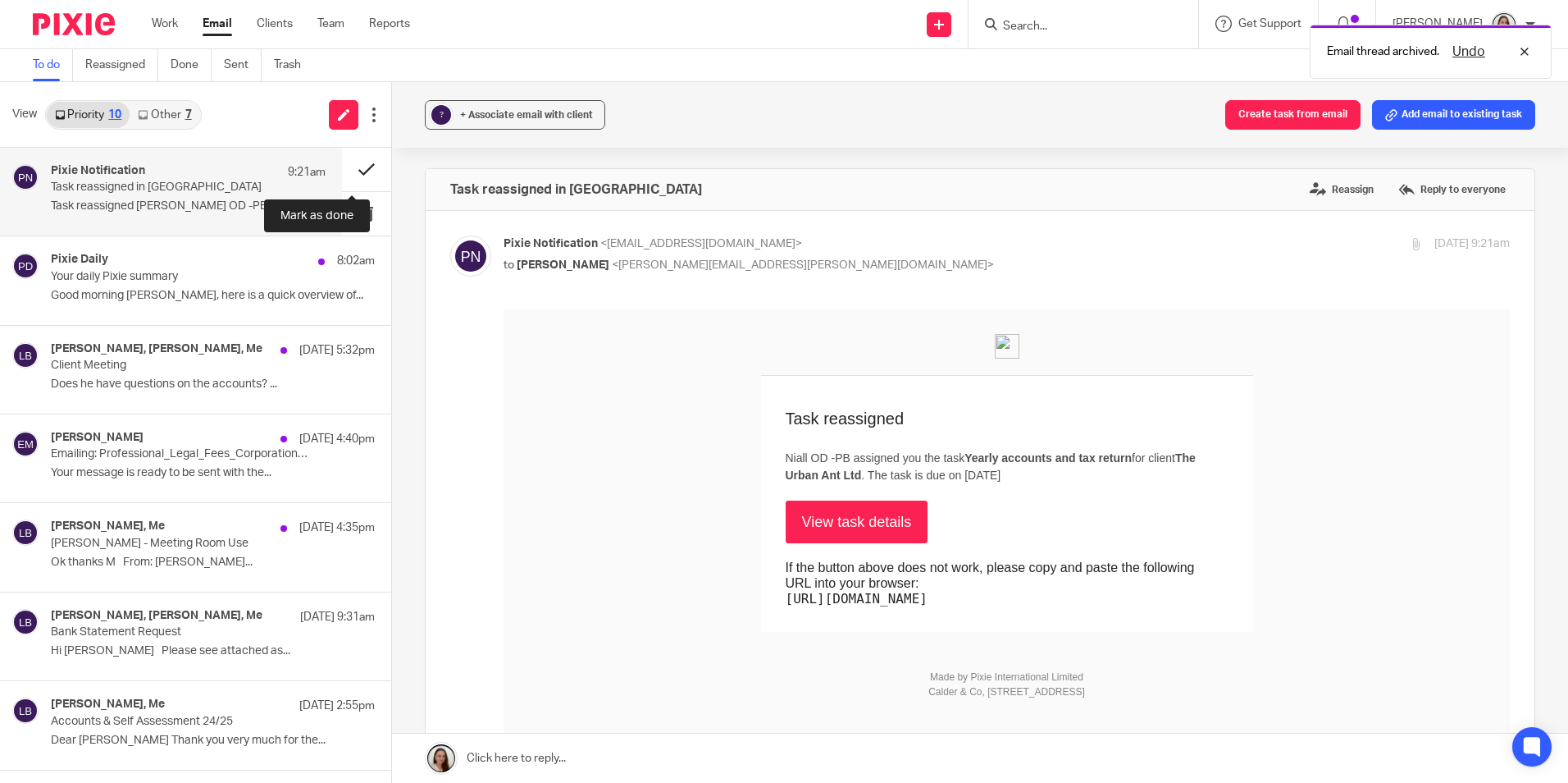
click at [342, 171] on button at bounding box center [367, 169] width 50 height 43
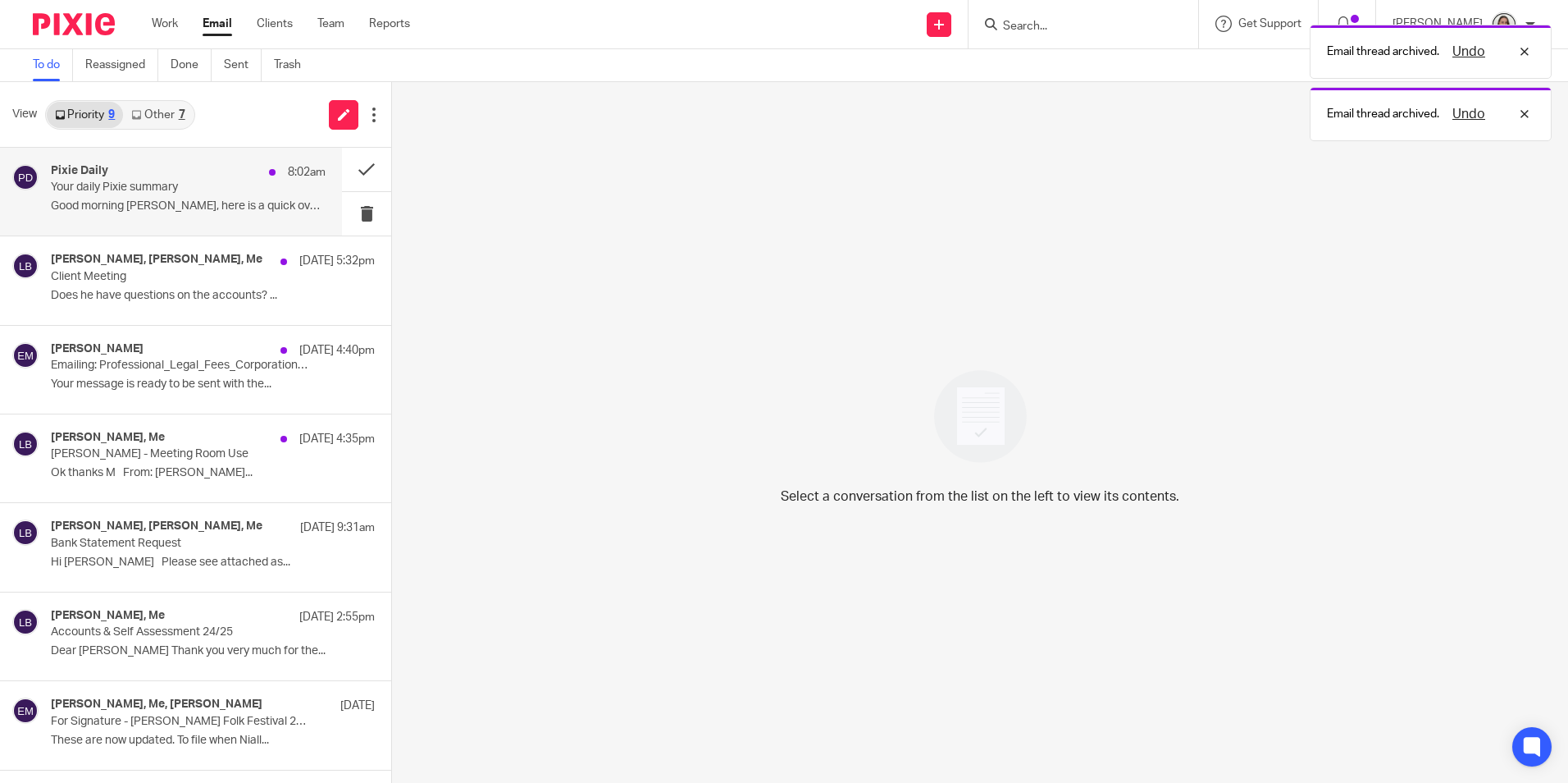
click at [128, 194] on p "Your daily Pixie summary" at bounding box center [160, 187] width 219 height 14
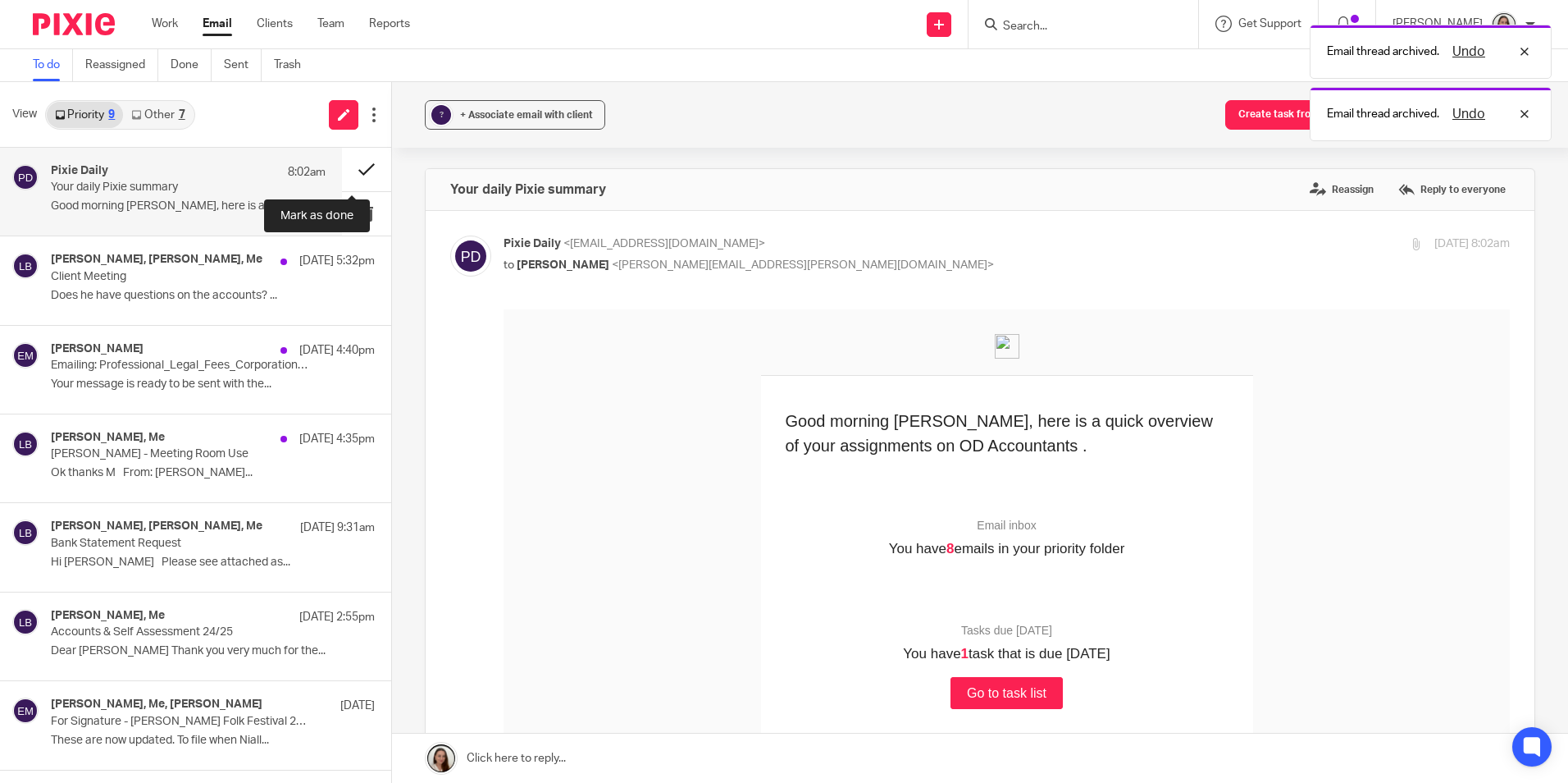
click at [355, 172] on button at bounding box center [367, 169] width 50 height 43
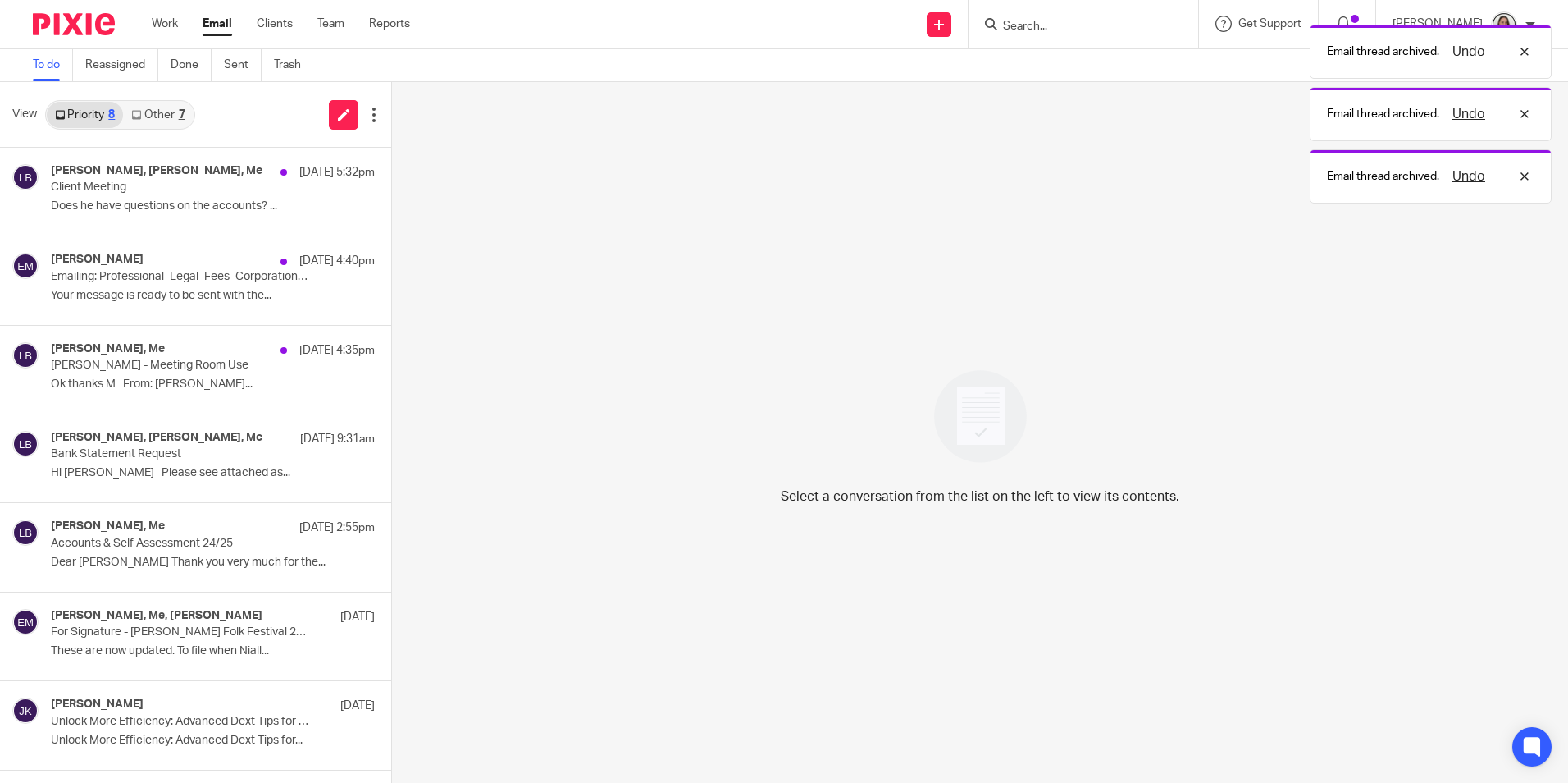
click at [161, 115] on link "Other 7" at bounding box center [158, 115] width 70 height 27
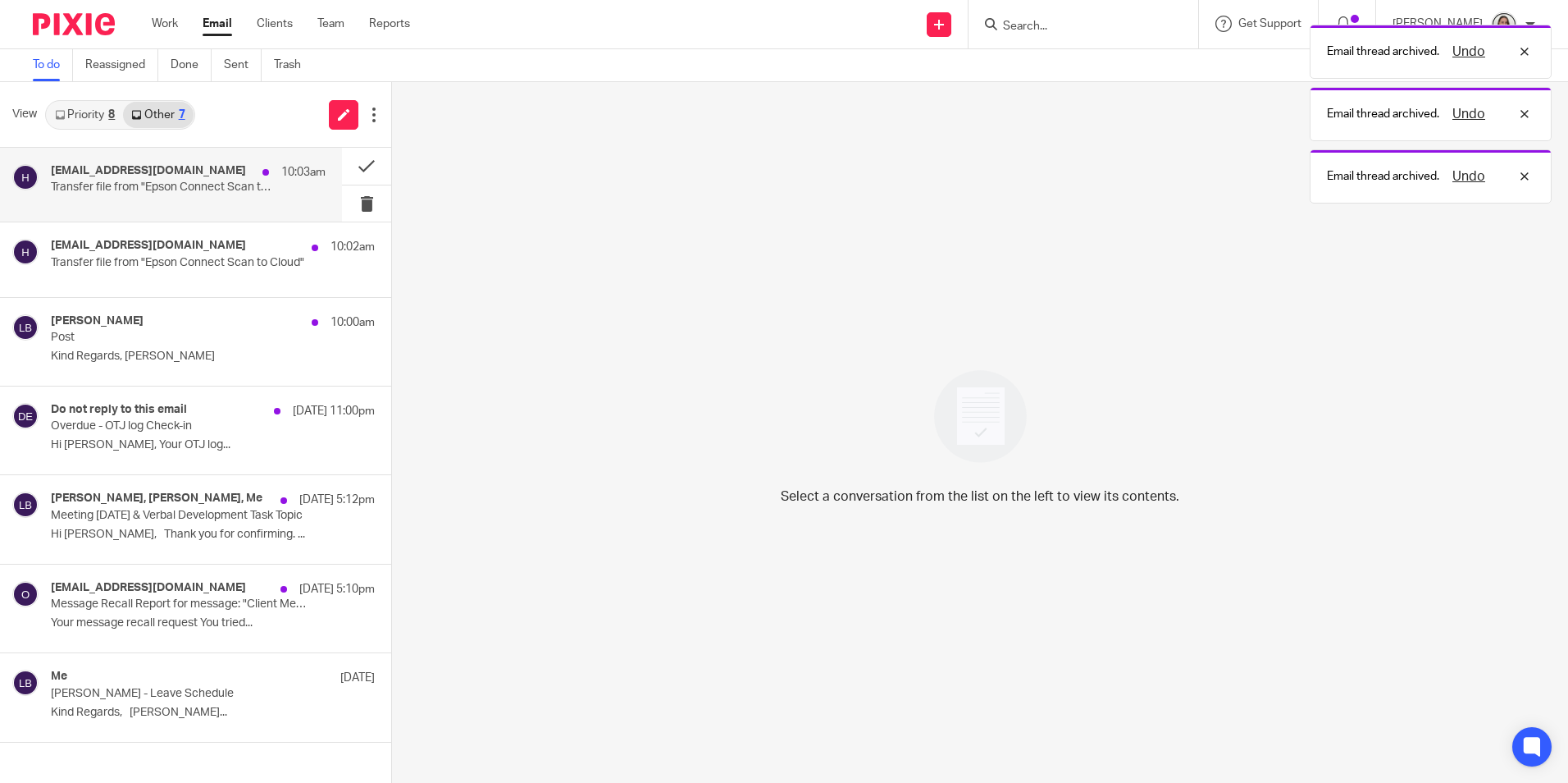
click at [168, 171] on h4 "[EMAIL_ADDRESS][DOMAIN_NAME]" at bounding box center [148, 171] width 195 height 14
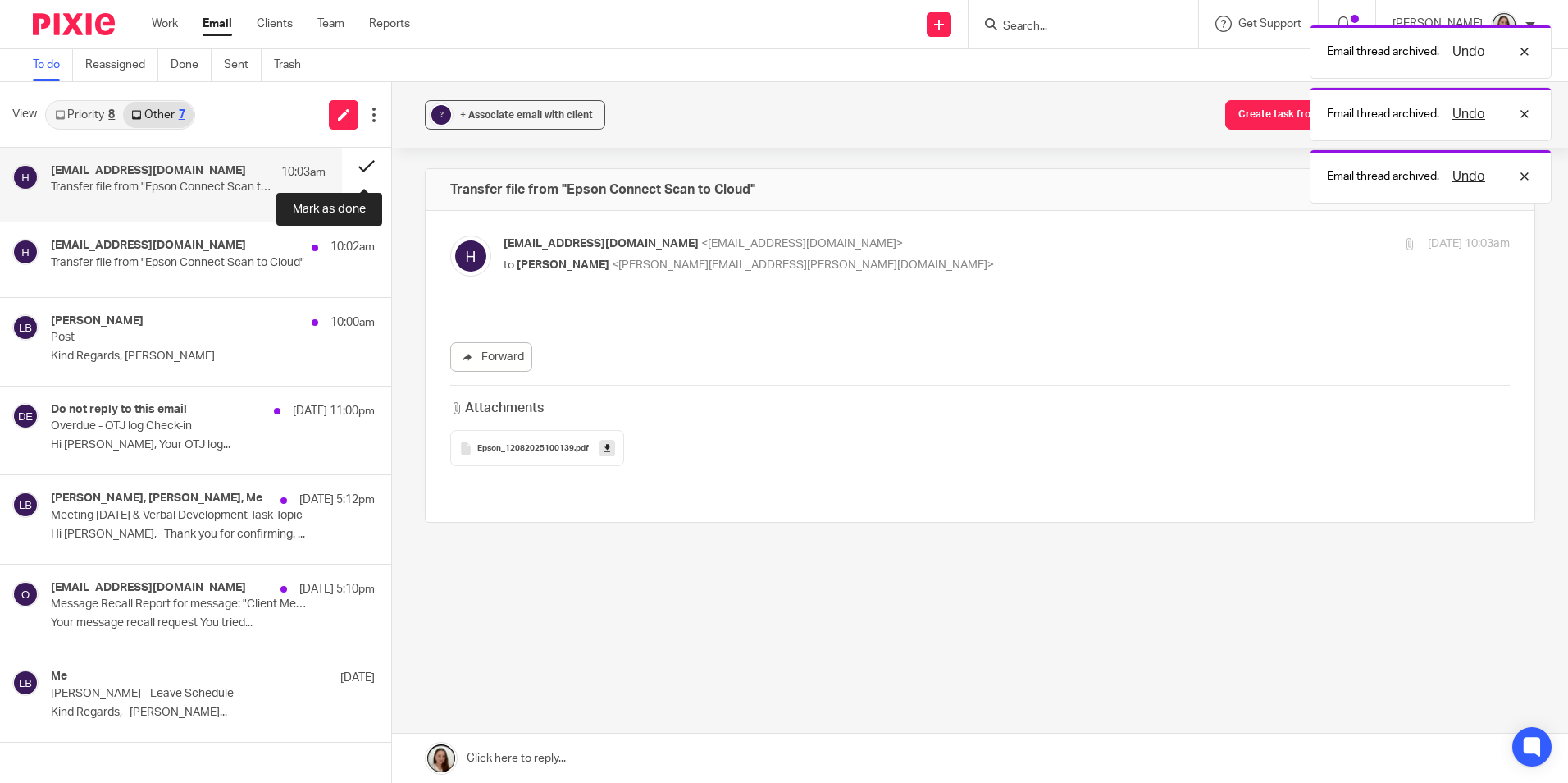
click at [373, 160] on button at bounding box center [367, 166] width 50 height 37
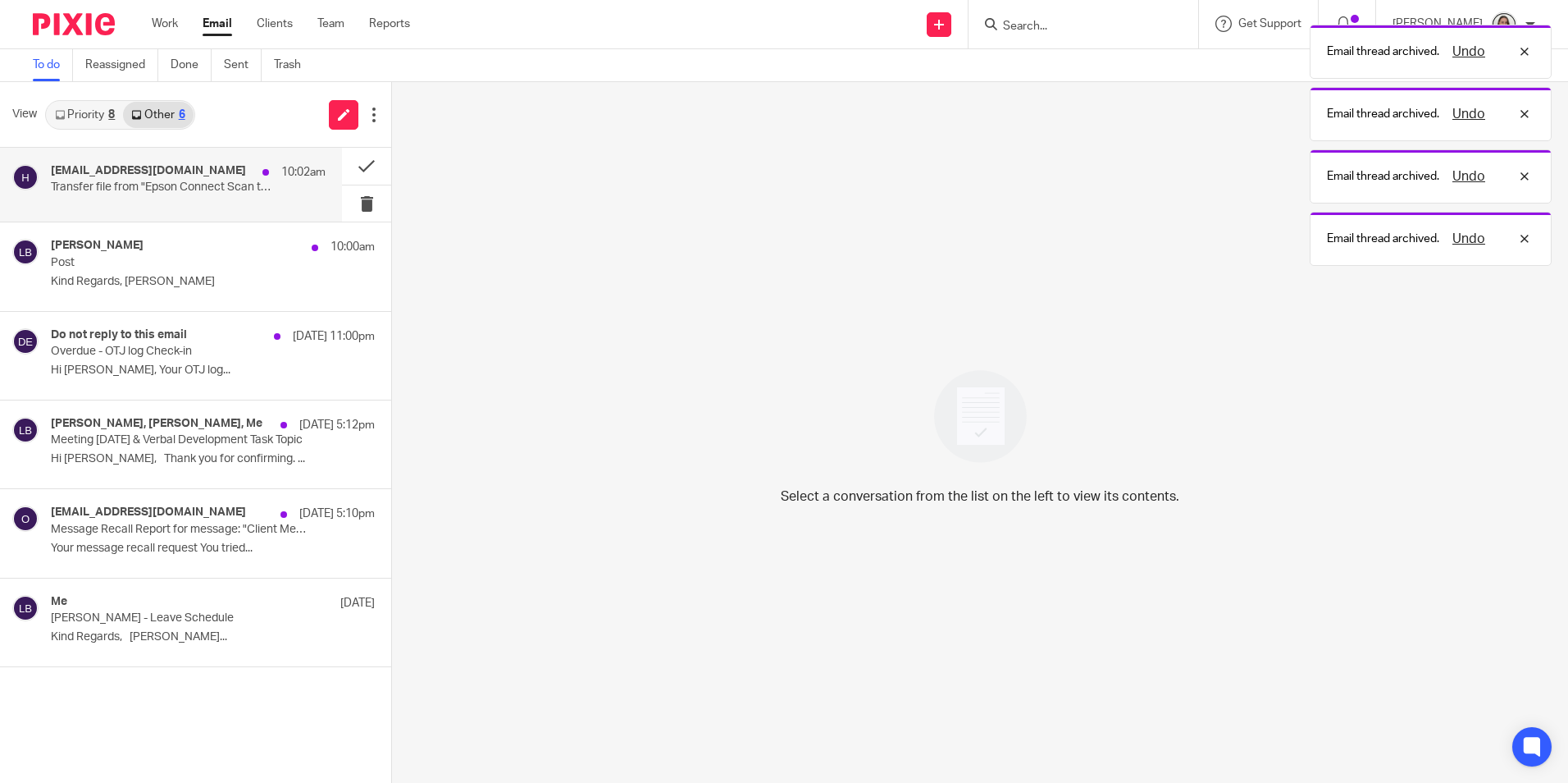
click at [211, 181] on p "Transfer file from "Epson Connect Scan to Cloud"" at bounding box center [160, 187] width 219 height 14
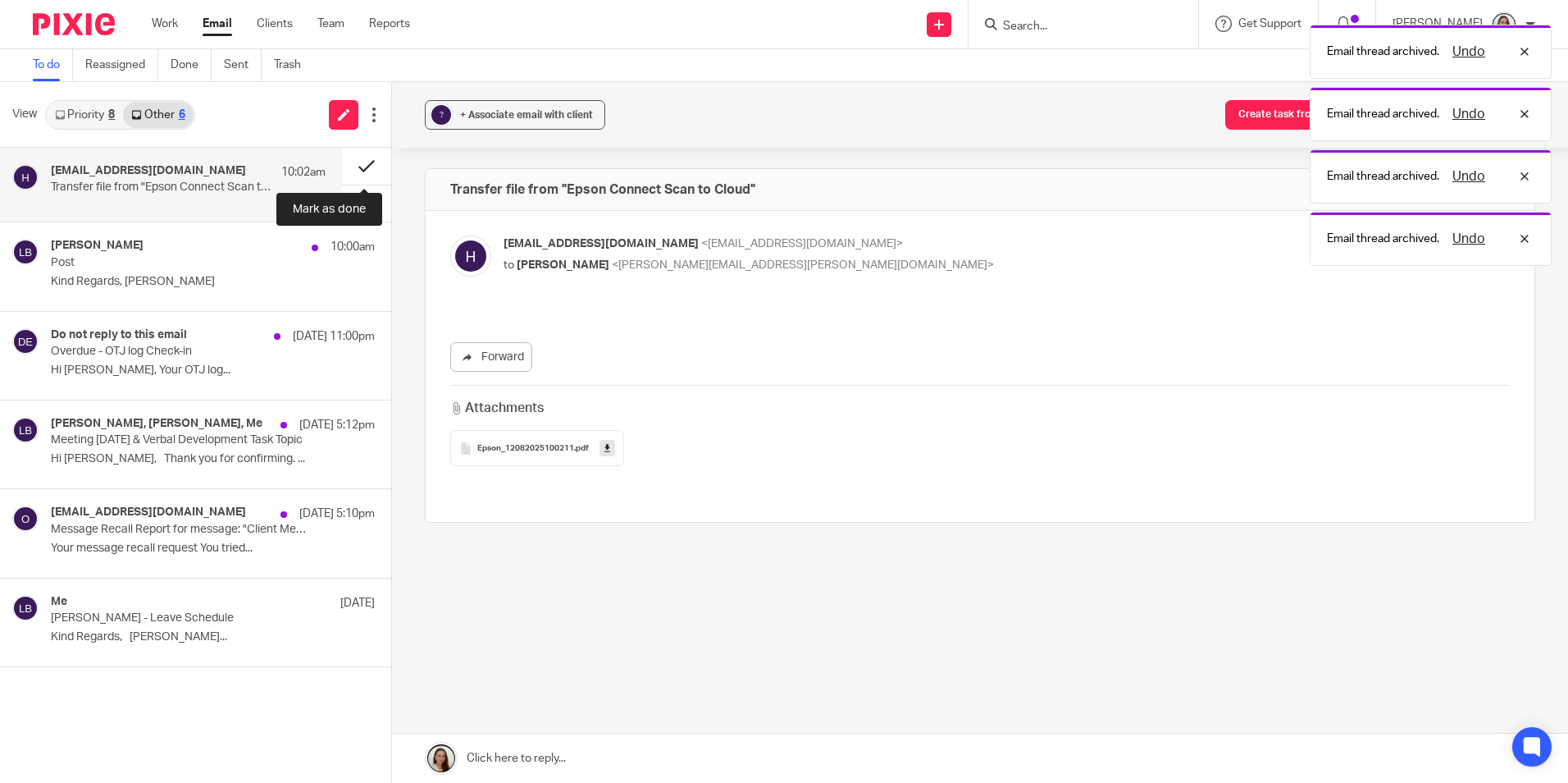
click at [369, 162] on button at bounding box center [367, 166] width 50 height 37
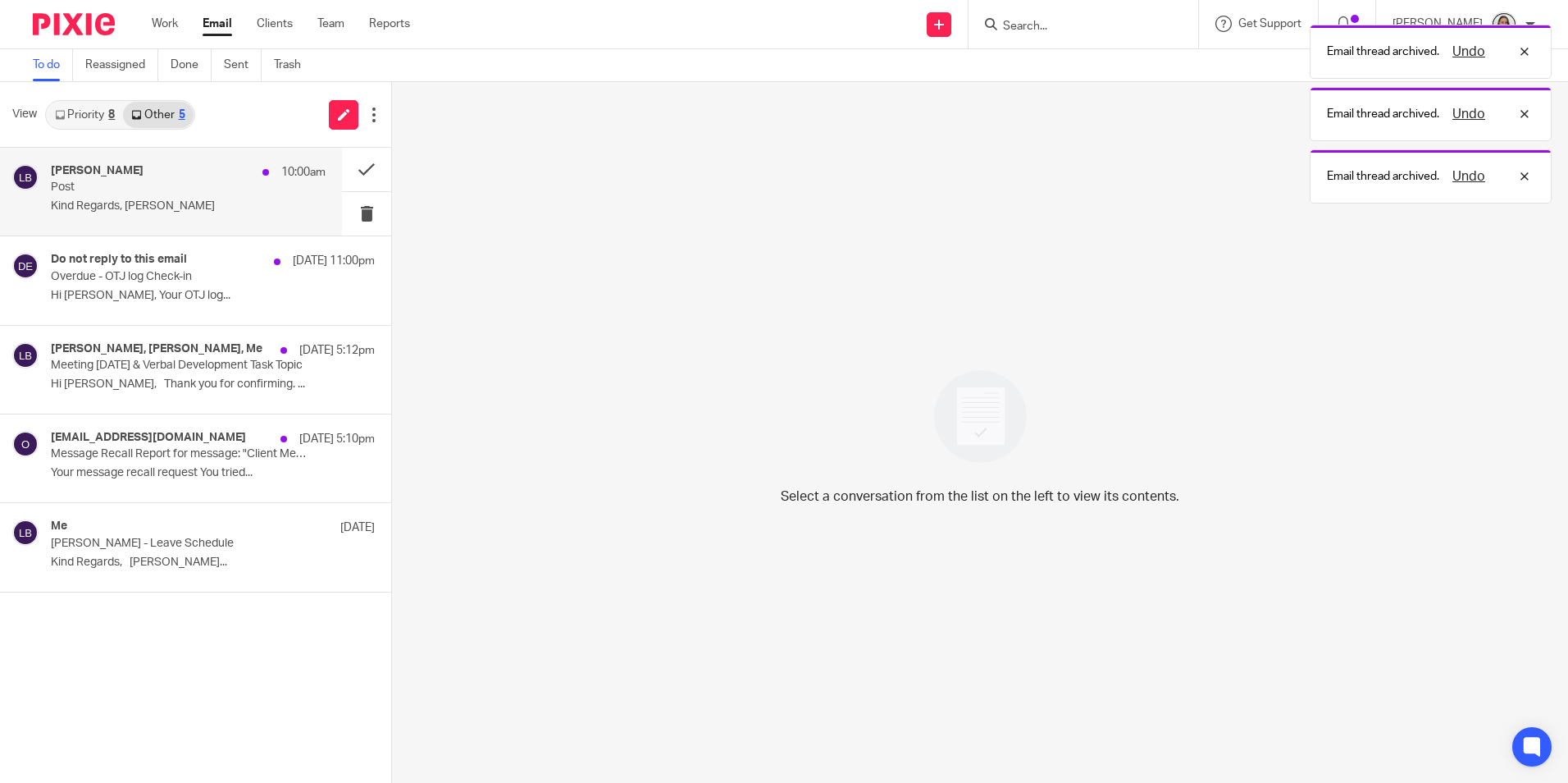
click at [198, 200] on p "Kind Regards, [PERSON_NAME]" at bounding box center [187, 206] width 274 height 14
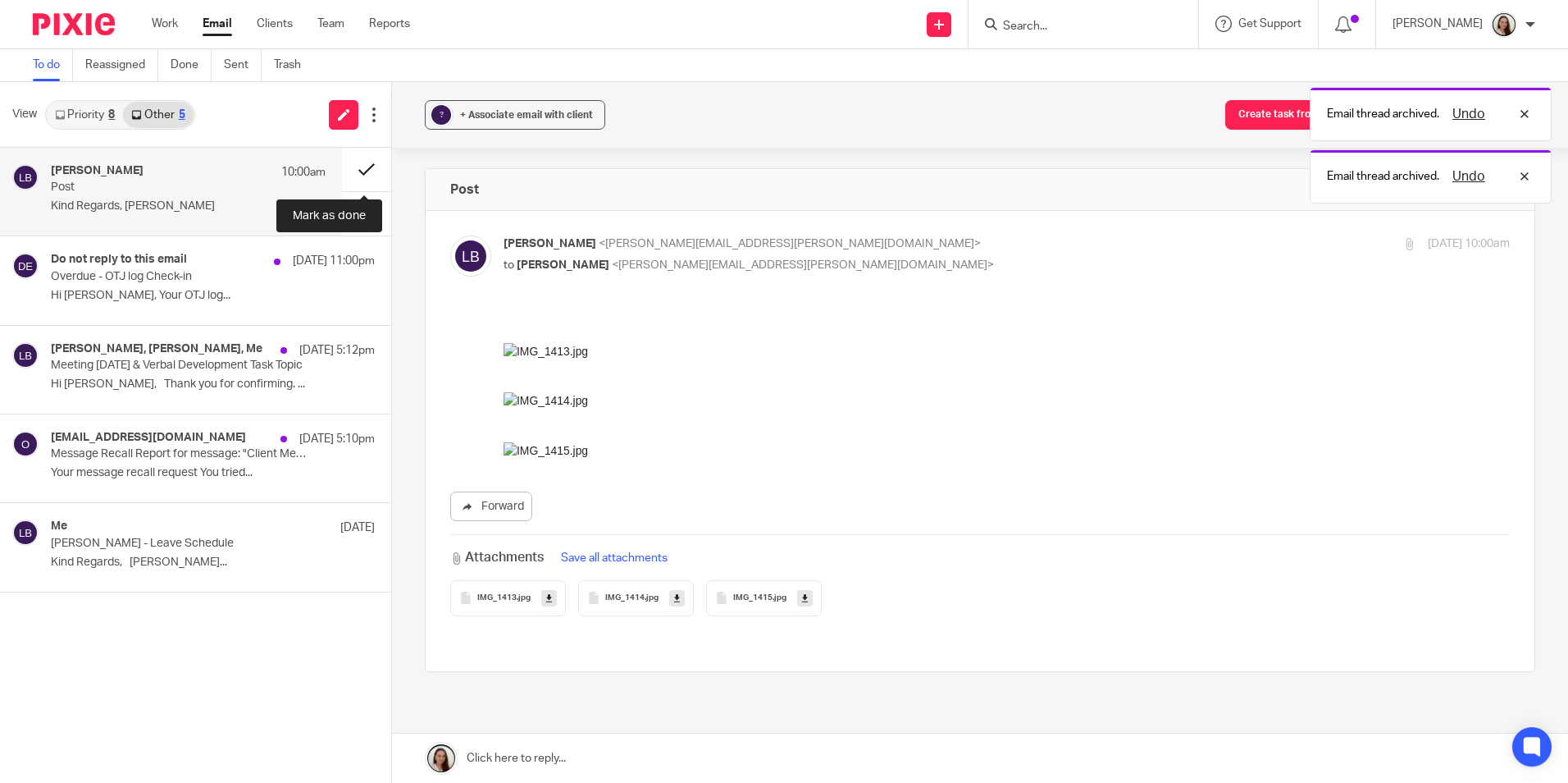
click at [360, 166] on button at bounding box center [367, 169] width 50 height 43
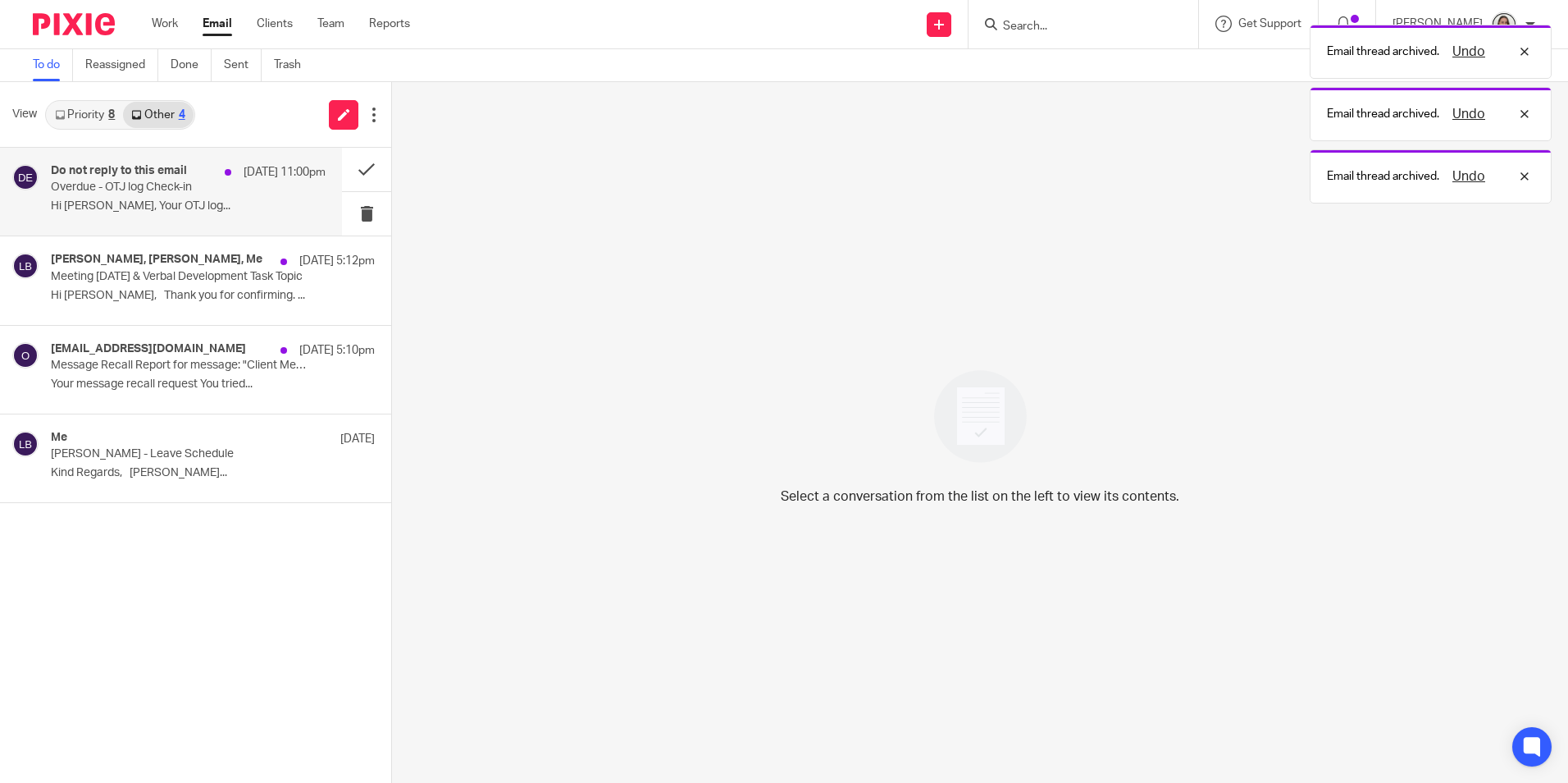
click at [169, 200] on p "Hi [PERSON_NAME], Your OTJ log..." at bounding box center [187, 206] width 274 height 14
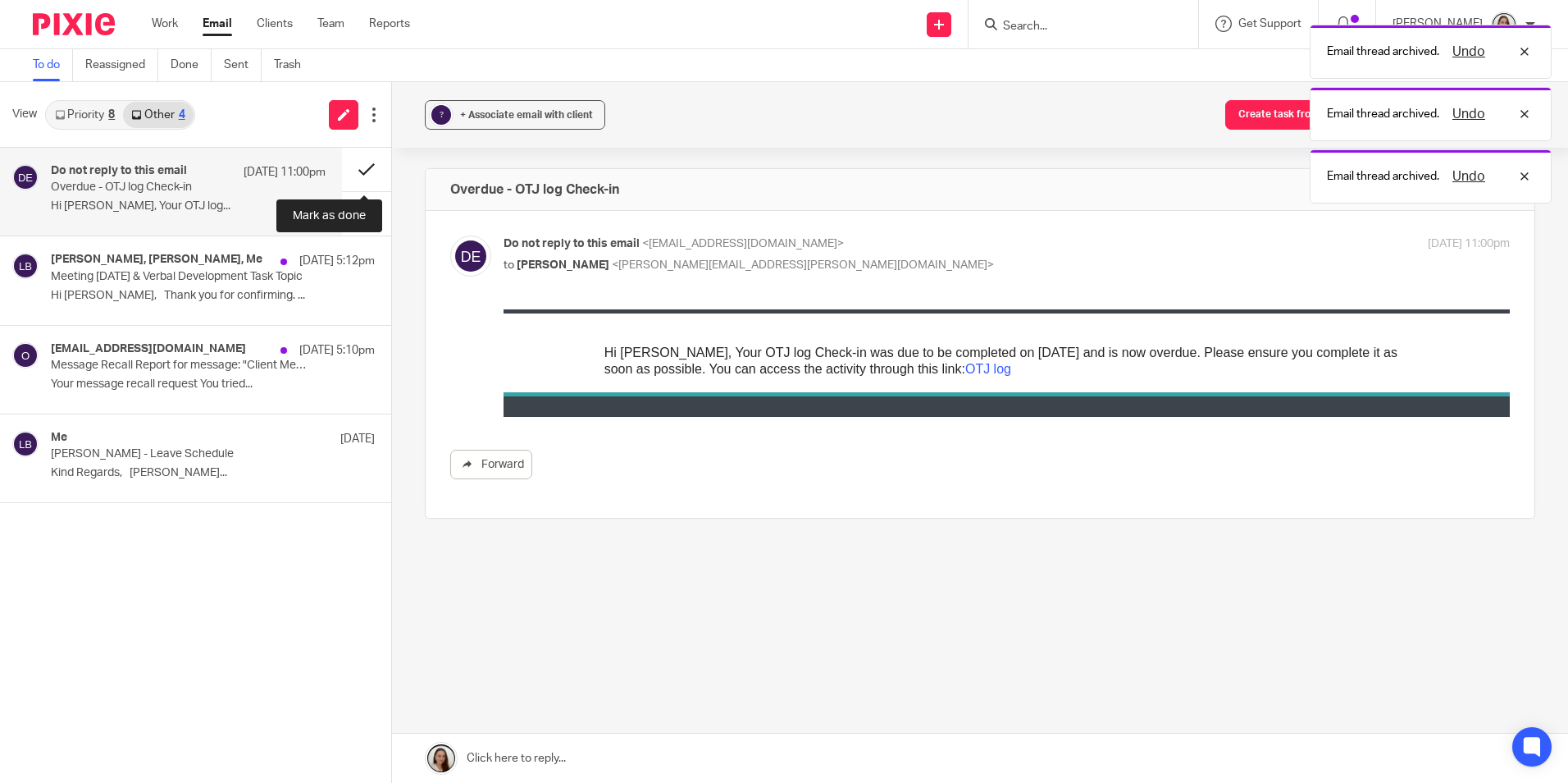
click at [360, 165] on button at bounding box center [367, 169] width 50 height 43
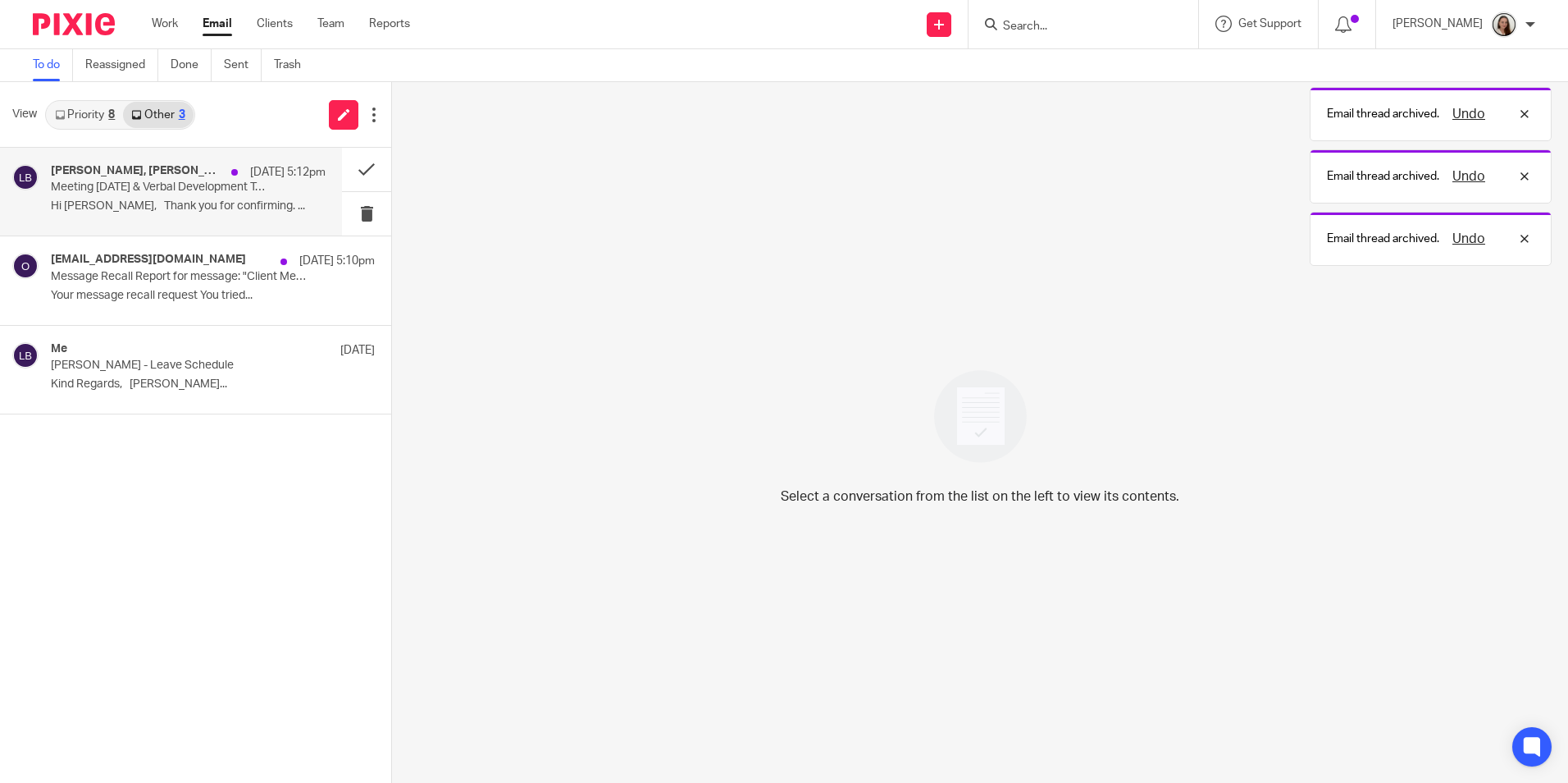
click at [179, 194] on p "Meeting [DATE] & Verbal Development Task Topic" at bounding box center [160, 187] width 219 height 14
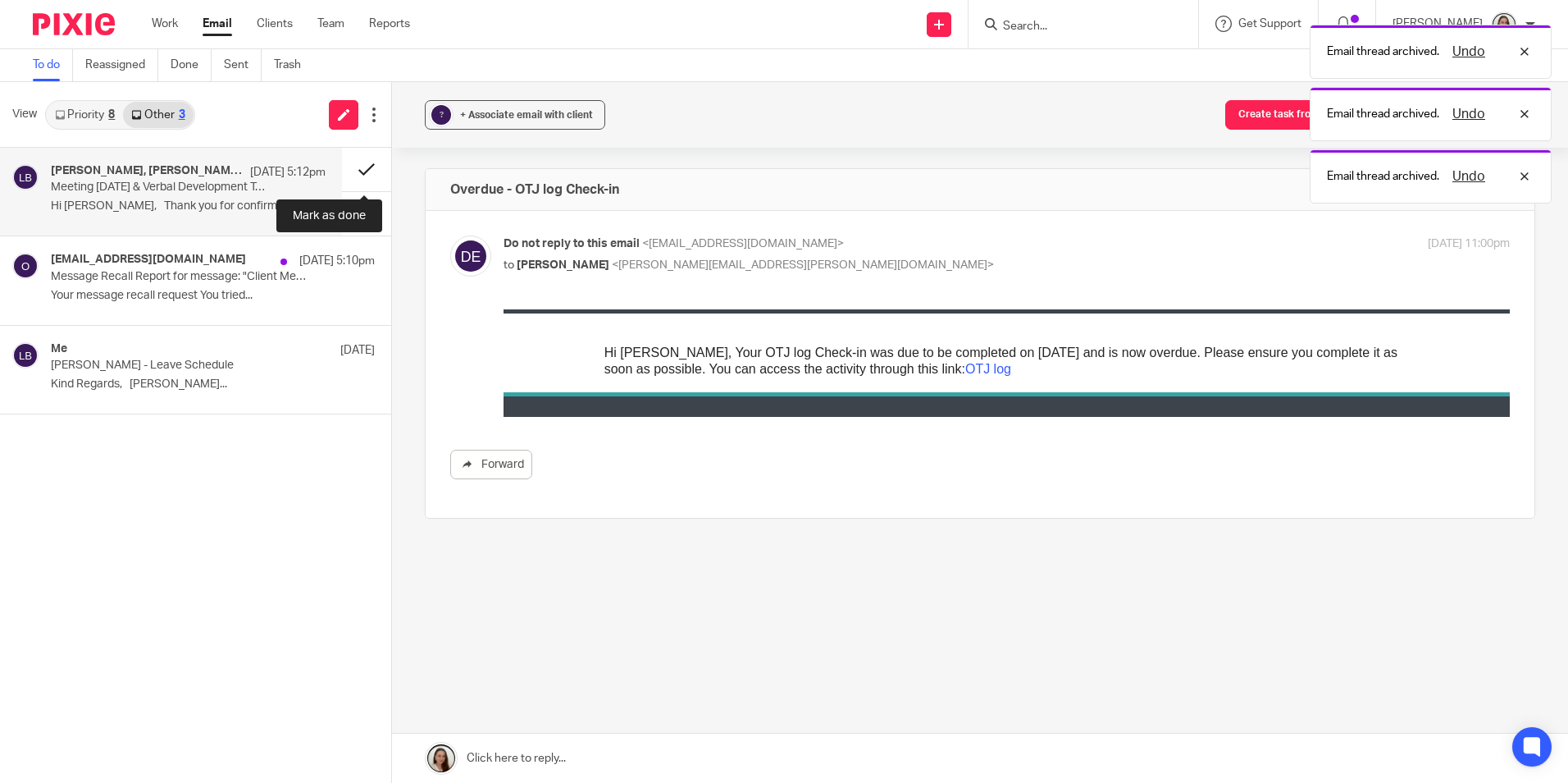
click at [359, 170] on button at bounding box center [367, 169] width 50 height 43
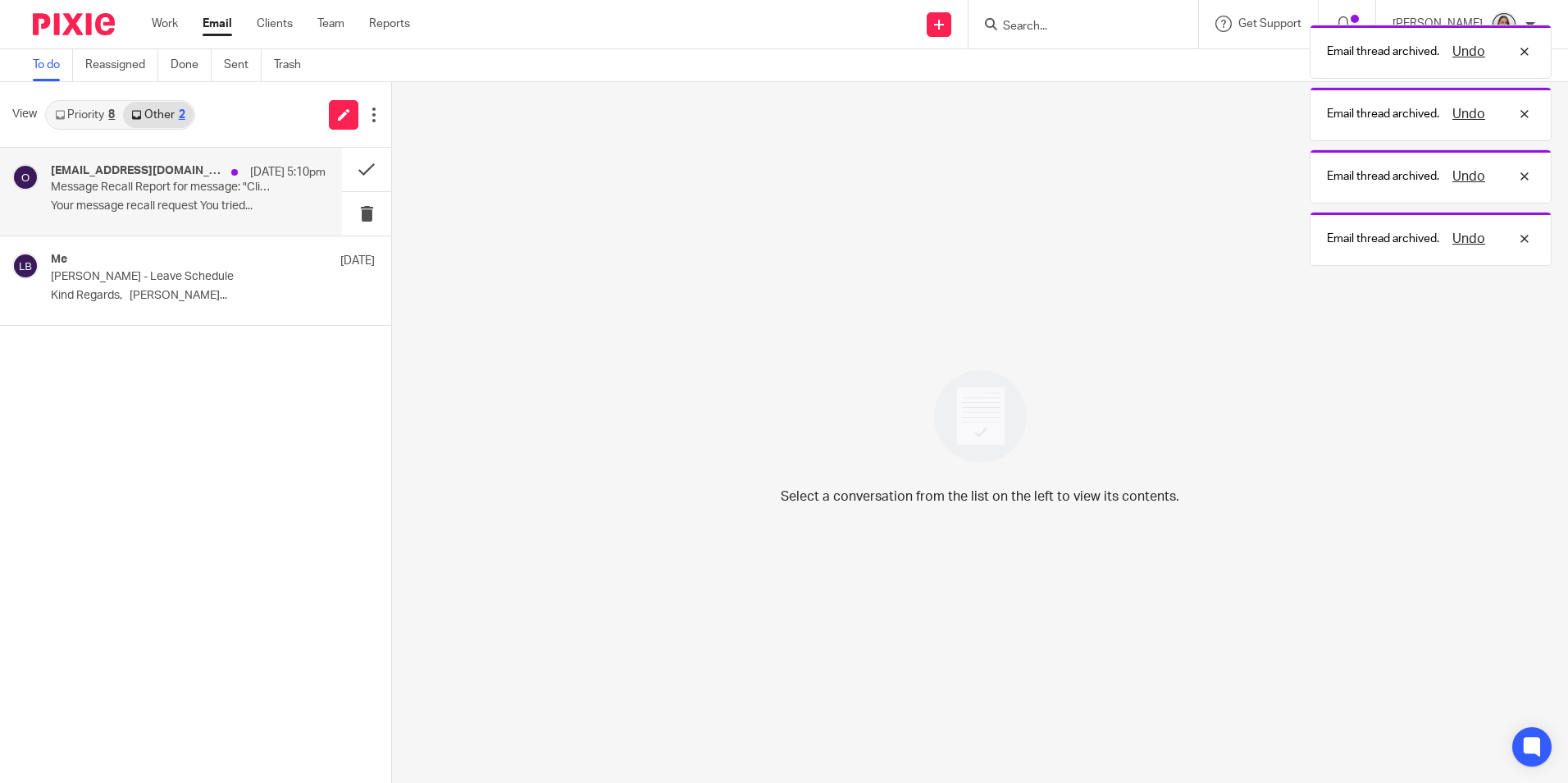
click at [181, 180] on div "[EMAIL_ADDRESS][DOMAIN_NAME] [DATE] 5:10pm" at bounding box center [187, 173] width 274 height 17
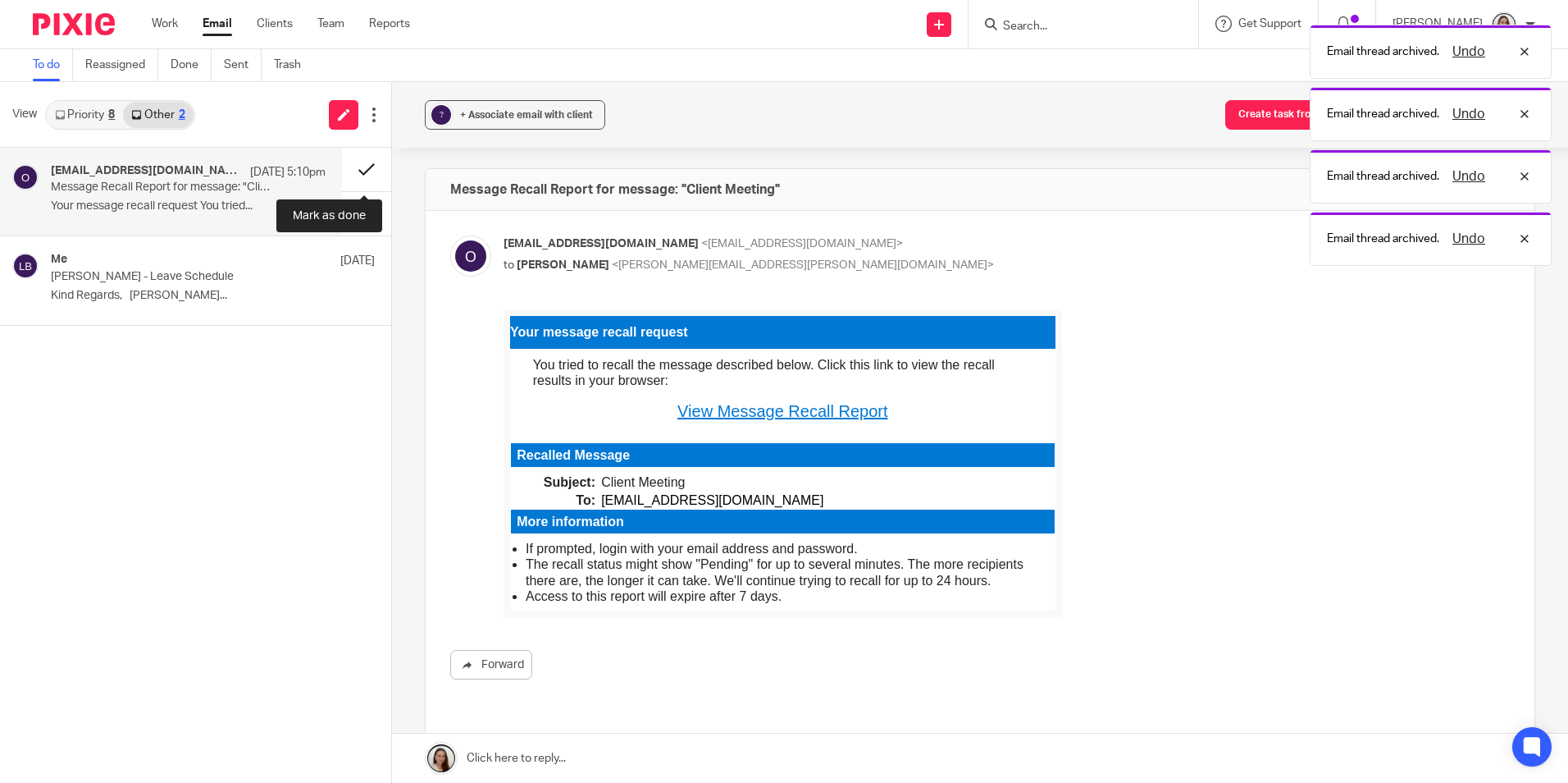
click at [359, 170] on button at bounding box center [367, 169] width 50 height 43
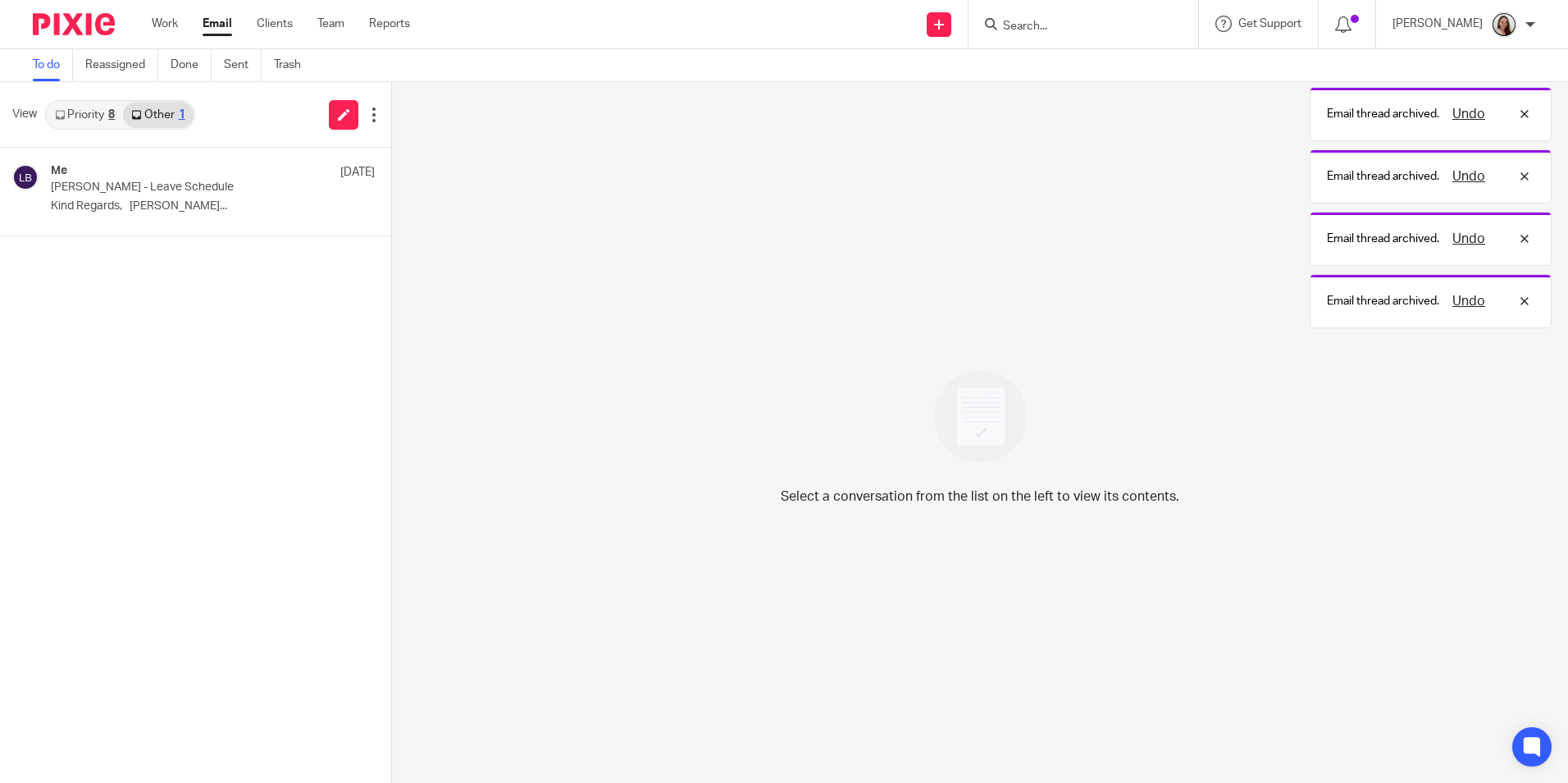
click at [107, 122] on link "Priority 8" at bounding box center [84, 115] width 76 height 27
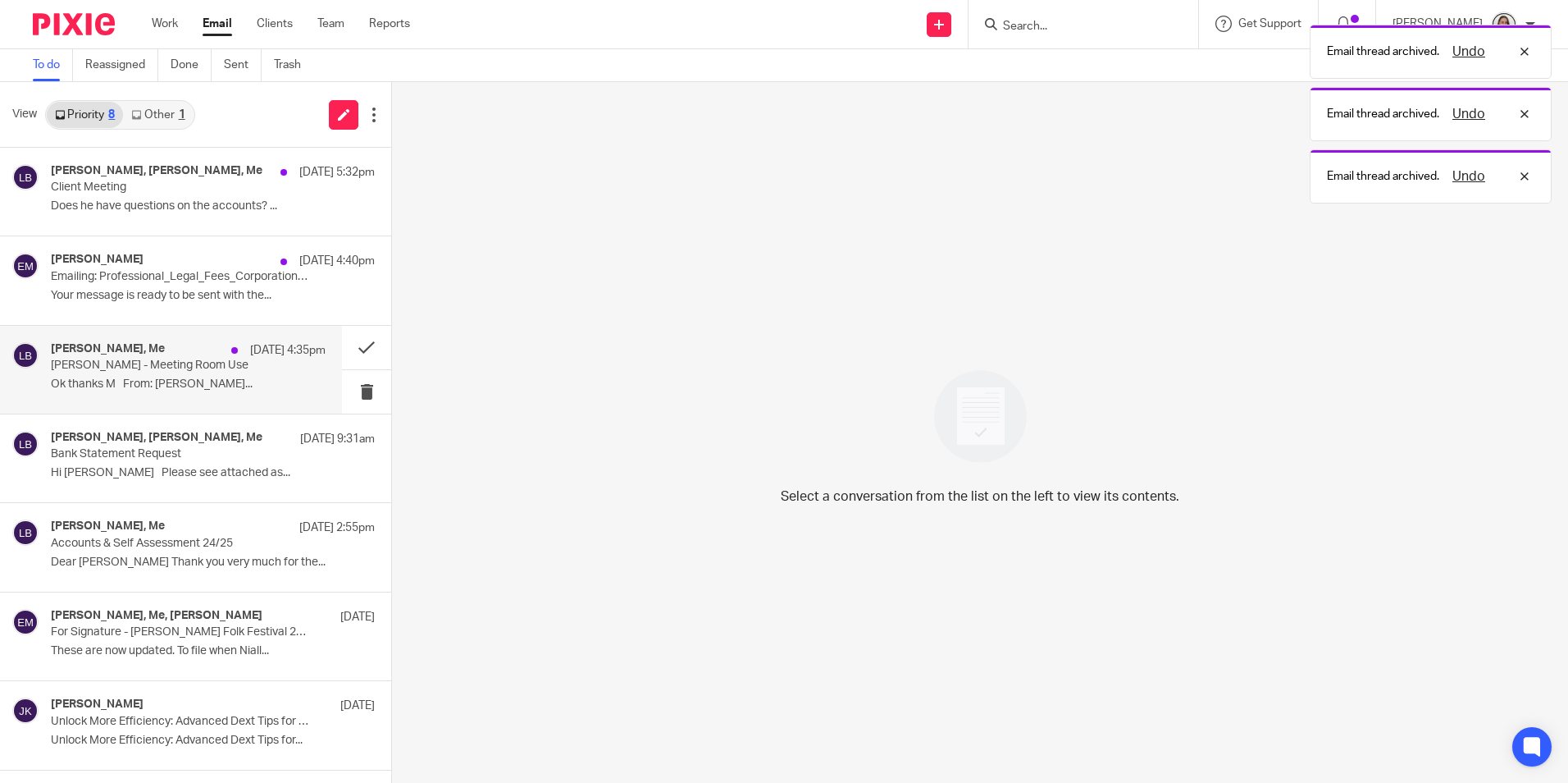
click at [184, 361] on p "[PERSON_NAME] - Meeting Room Use" at bounding box center [160, 365] width 219 height 14
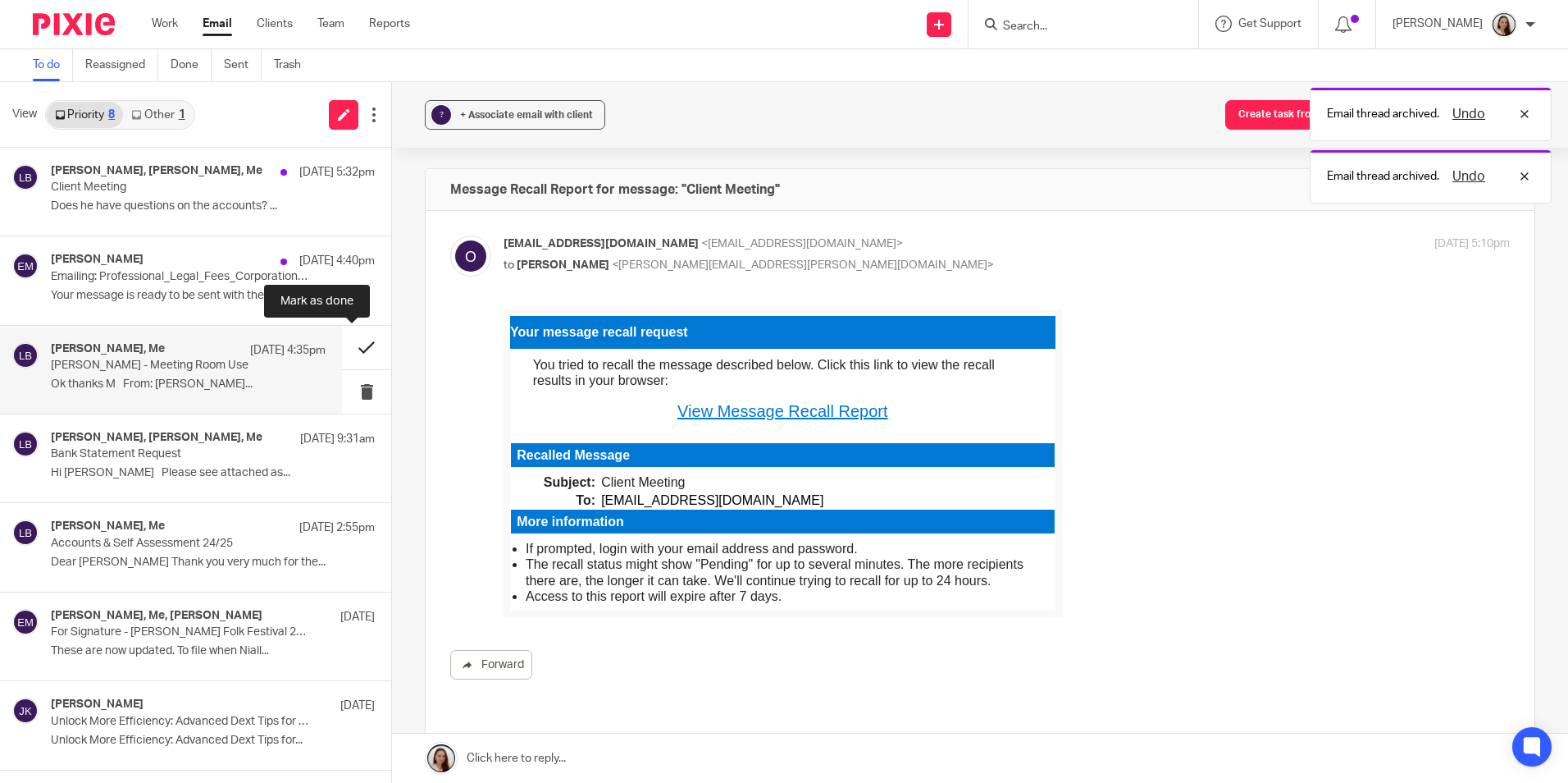
click at [349, 351] on button at bounding box center [367, 347] width 50 height 43
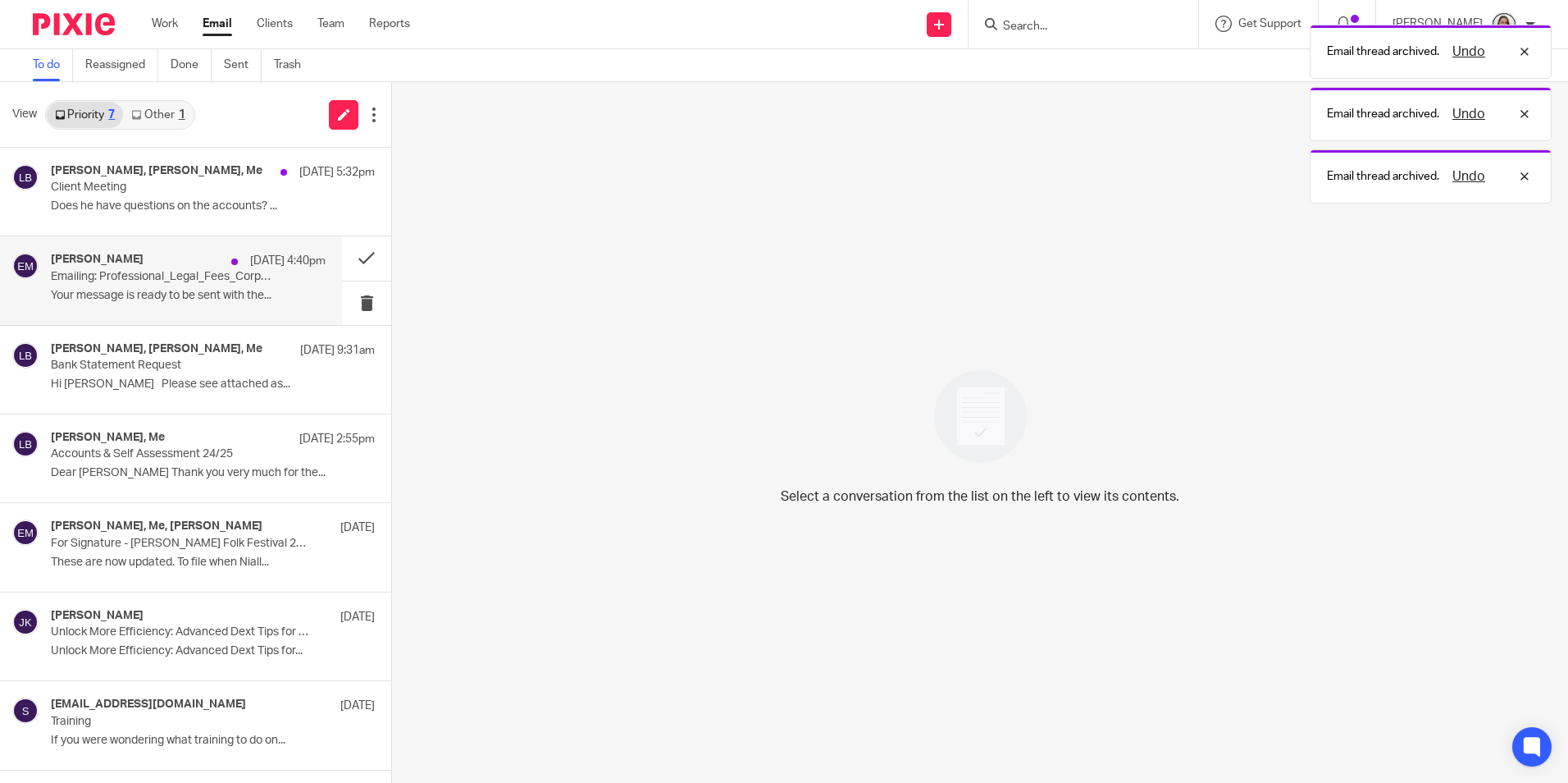
click at [195, 278] on p "Emailing: Professional_Legal_Fees_Corporation_Tax_Guide_Updated" at bounding box center [160, 276] width 219 height 14
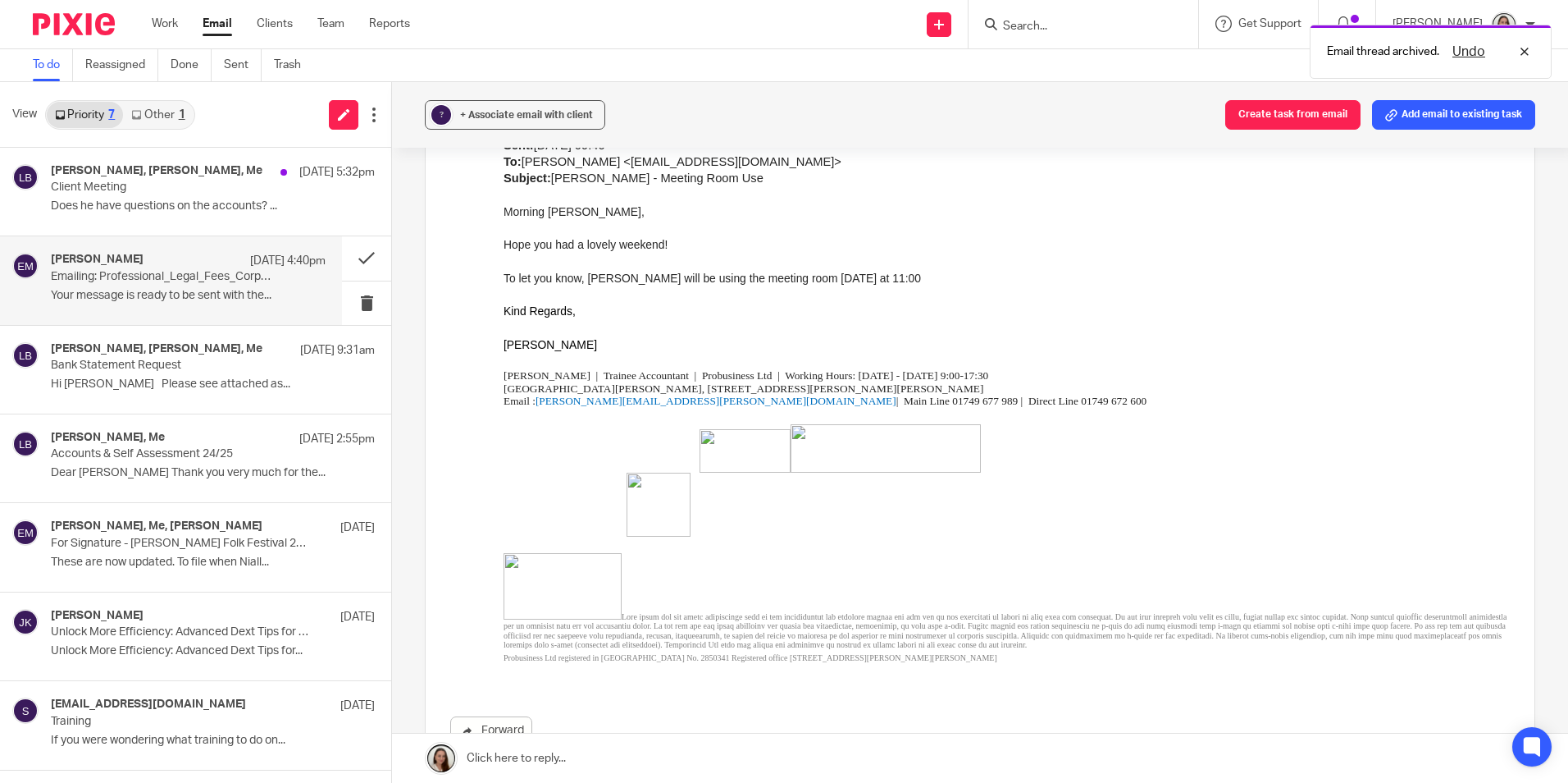
scroll to position [1148, 0]
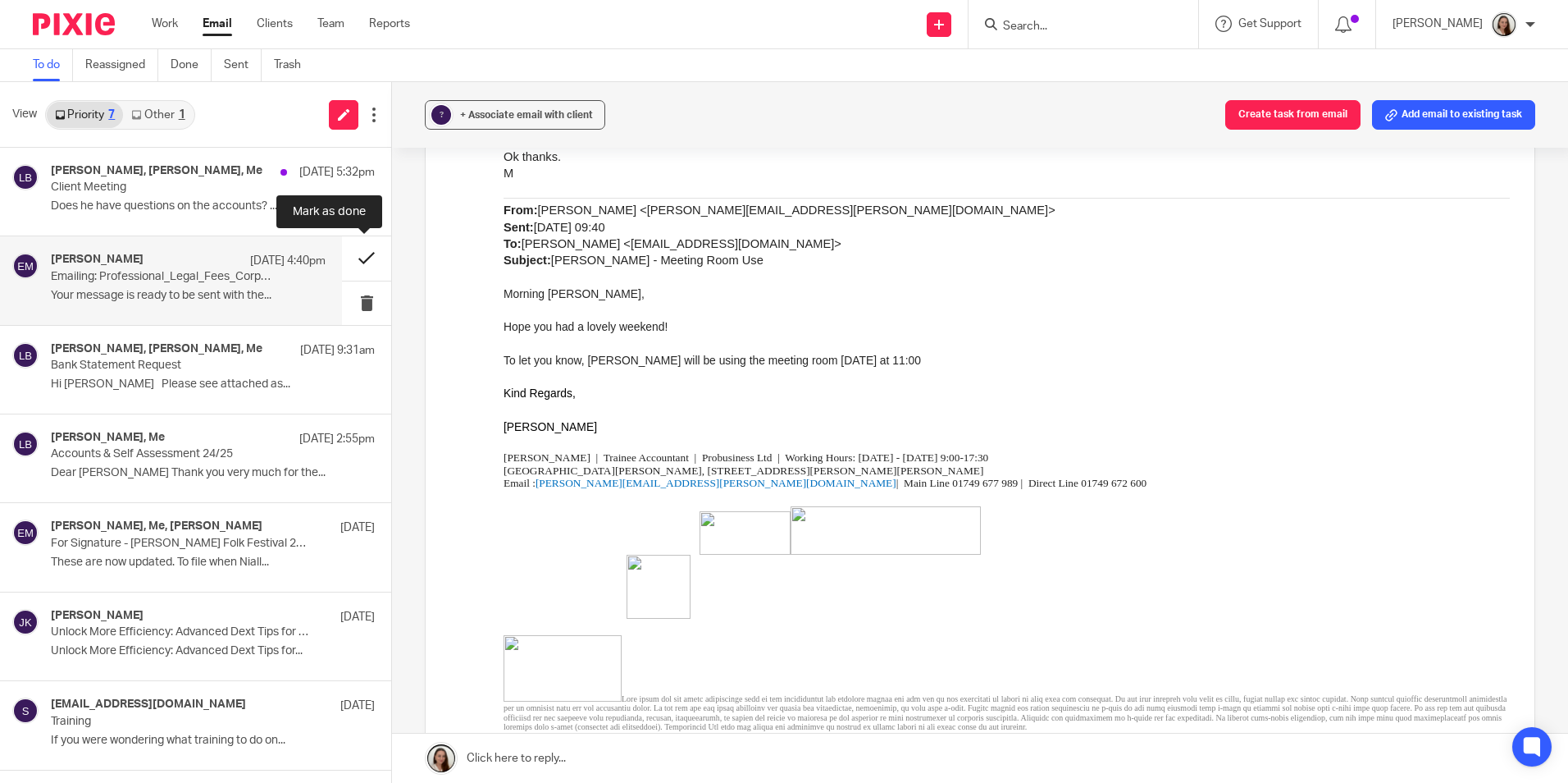
click at [359, 258] on button at bounding box center [367, 257] width 50 height 43
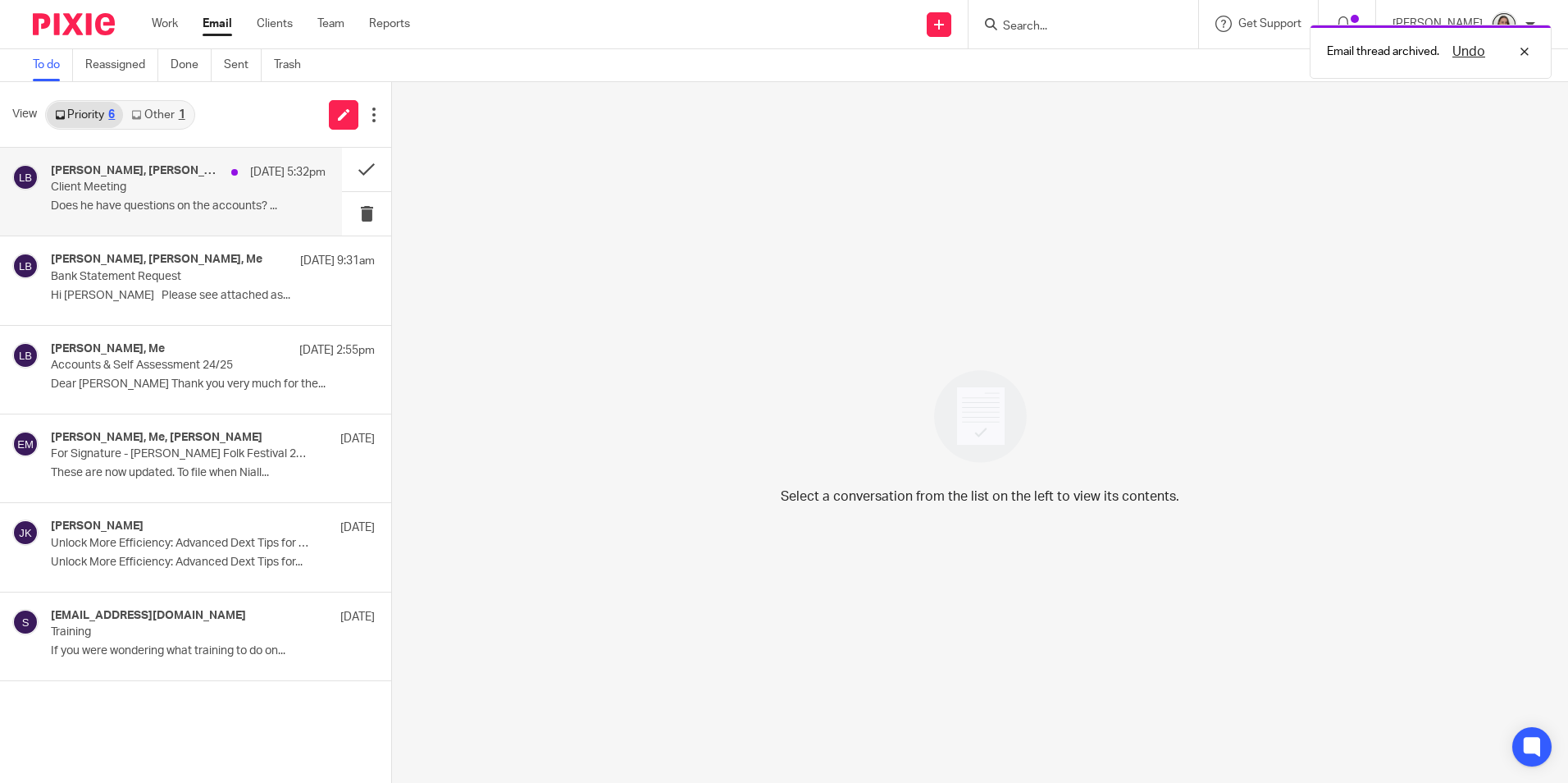
click at [193, 173] on h4 "[PERSON_NAME], [PERSON_NAME], Me" at bounding box center [137, 171] width 172 height 14
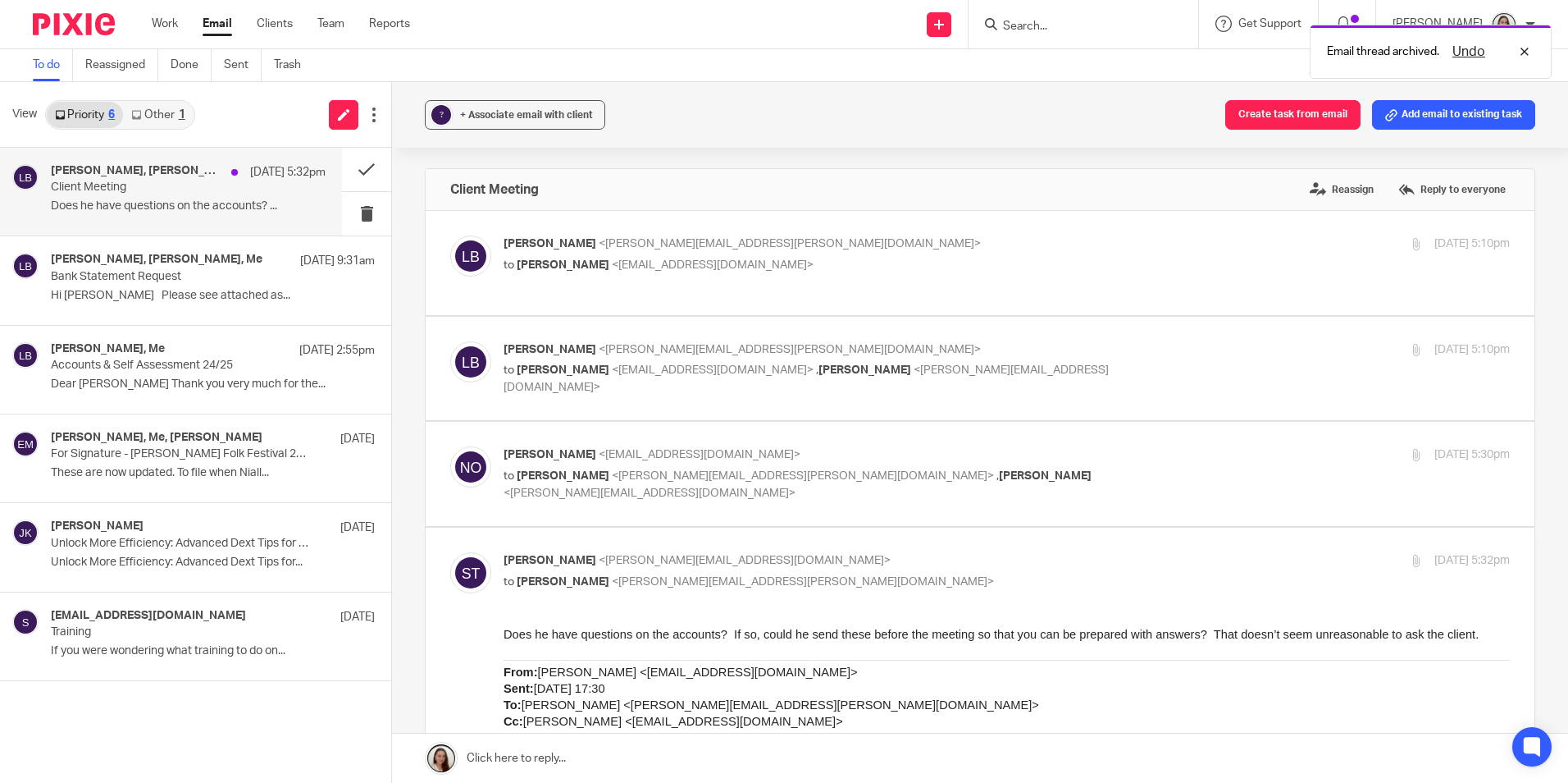
scroll to position [0, 0]
click at [150, 117] on link "Other 1" at bounding box center [158, 115] width 70 height 27
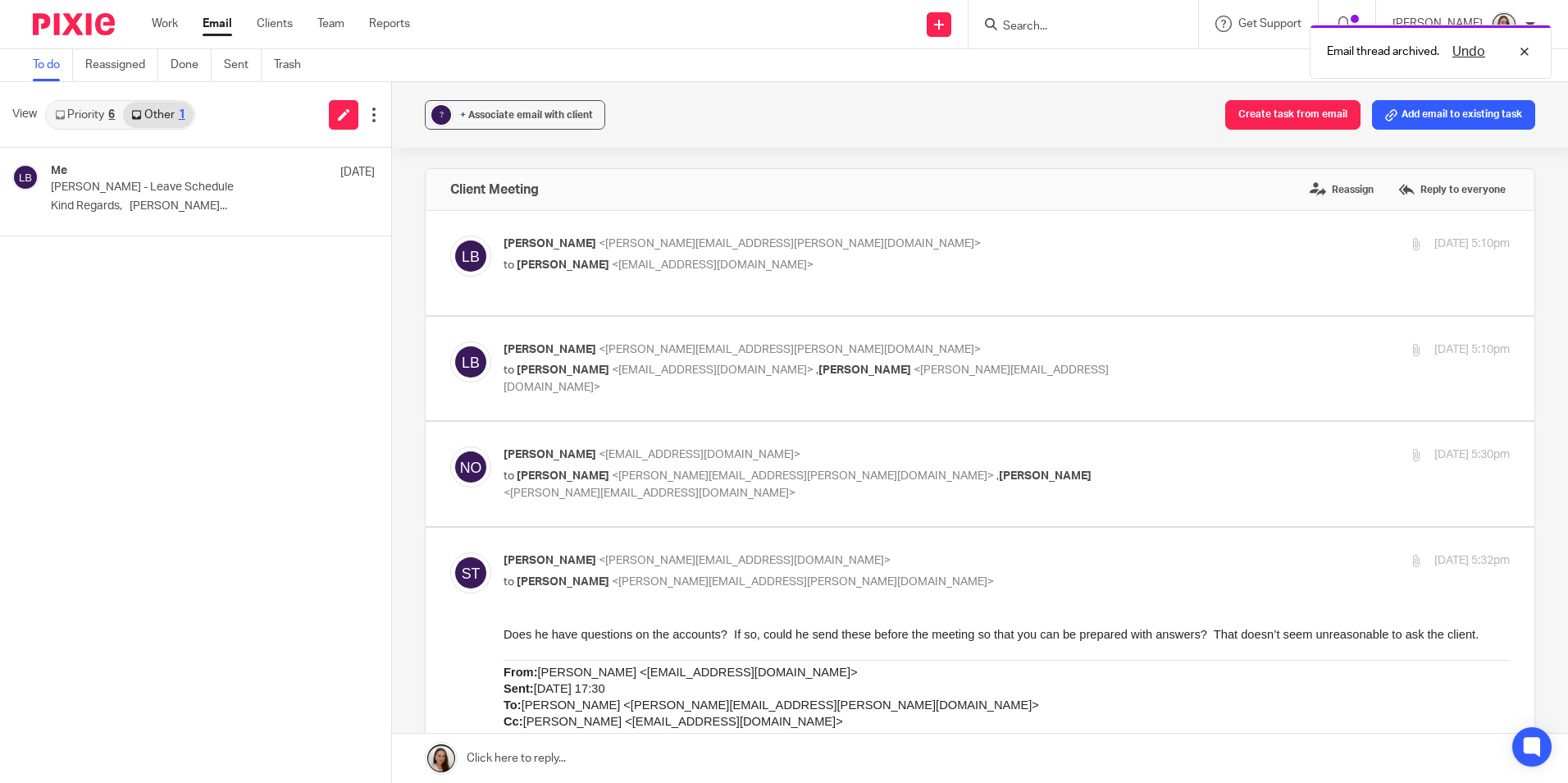
click at [95, 122] on link "Priority 6" at bounding box center [84, 115] width 76 height 27
